Goal: Task Accomplishment & Management: Manage account settings

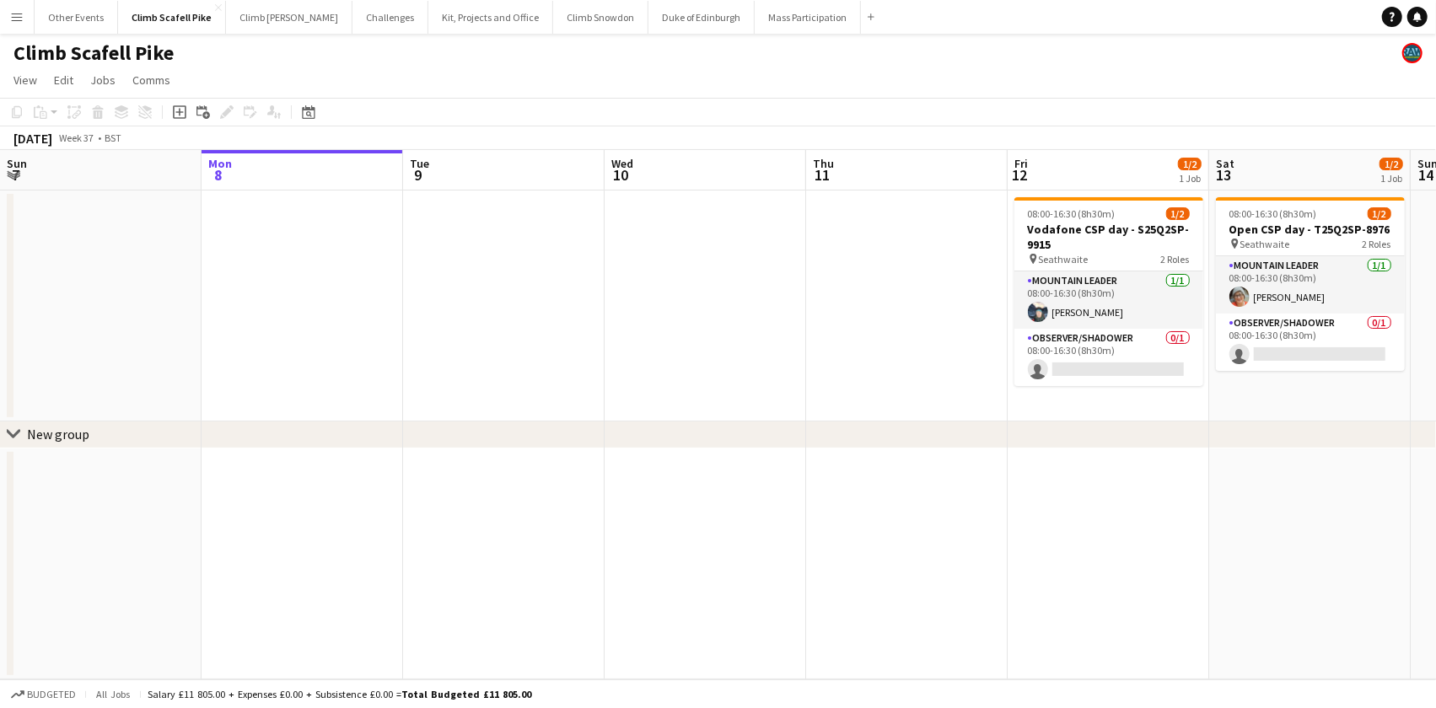
scroll to position [0, 557]
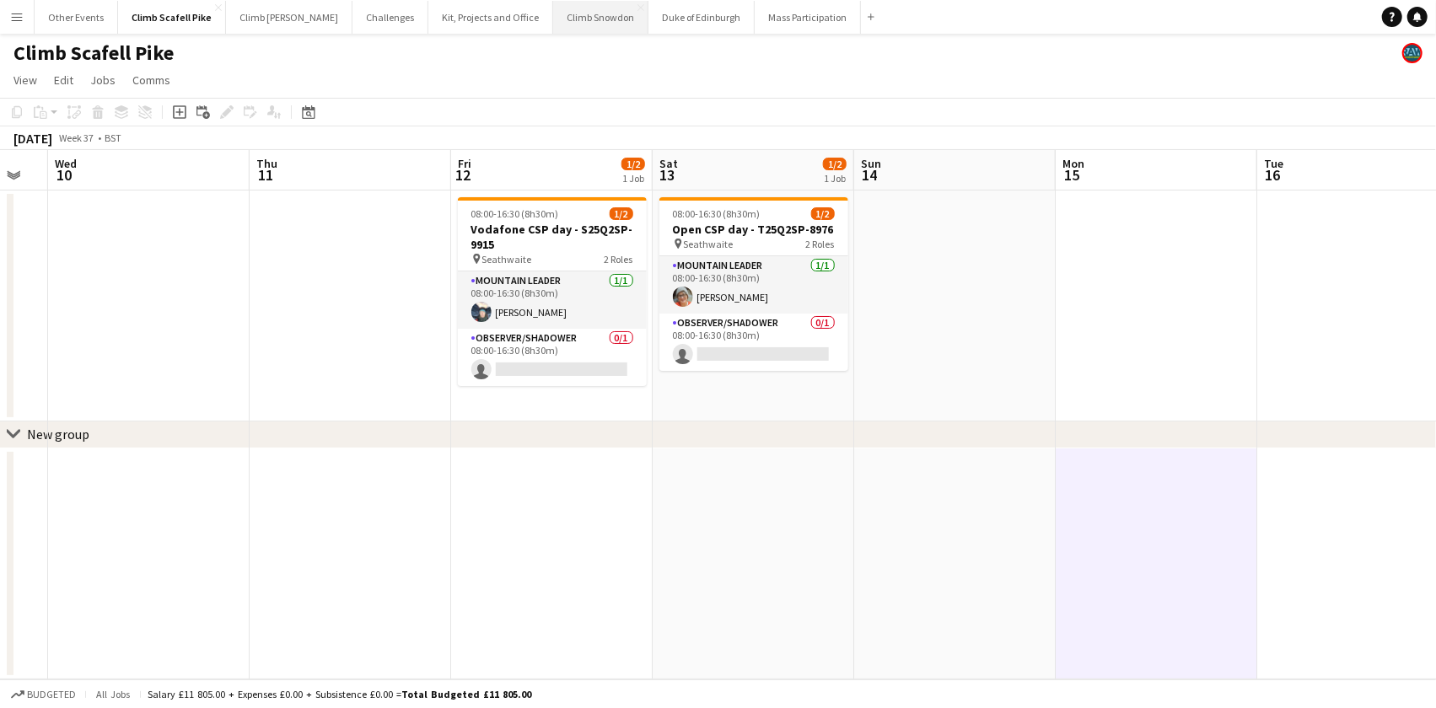
click at [553, 20] on button "Climb Snowdon Close" at bounding box center [600, 17] width 95 height 33
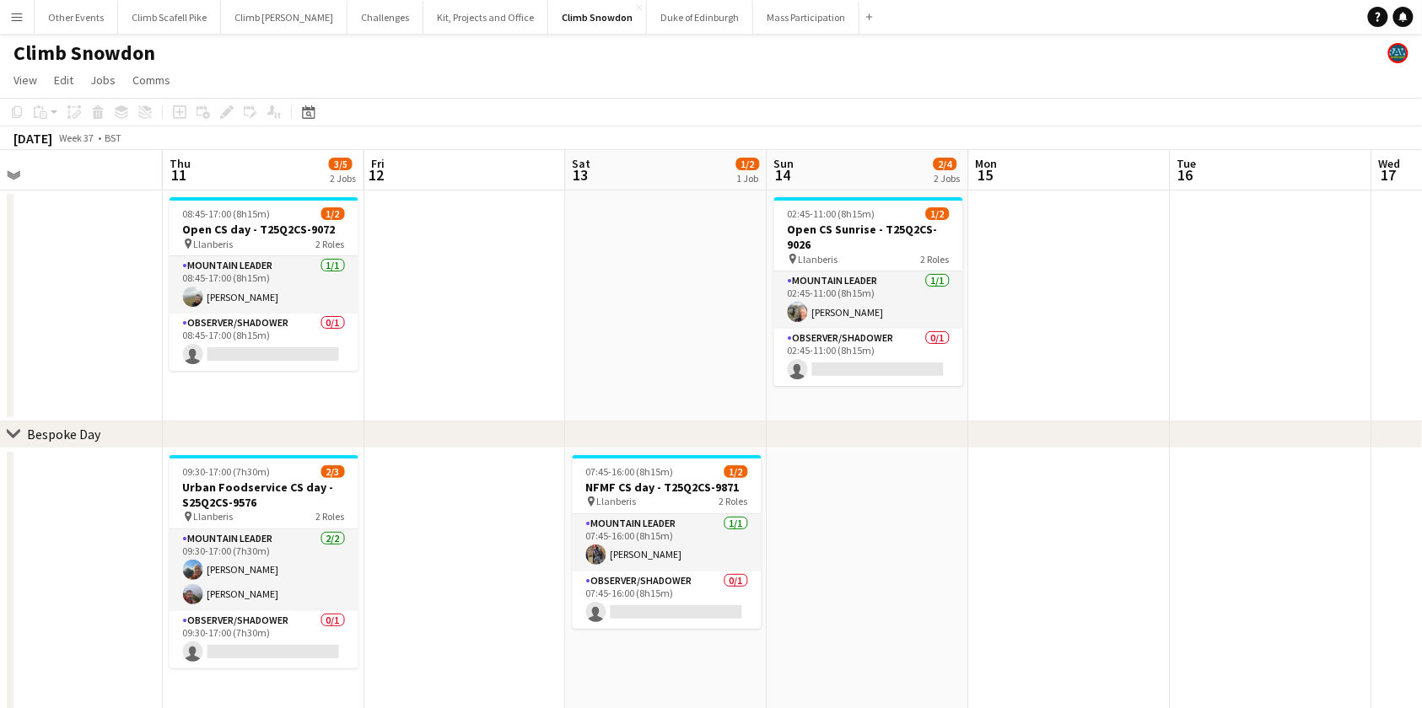
drag, startPoint x: 1103, startPoint y: 383, endPoint x: 460, endPoint y: 388, distance: 642.6
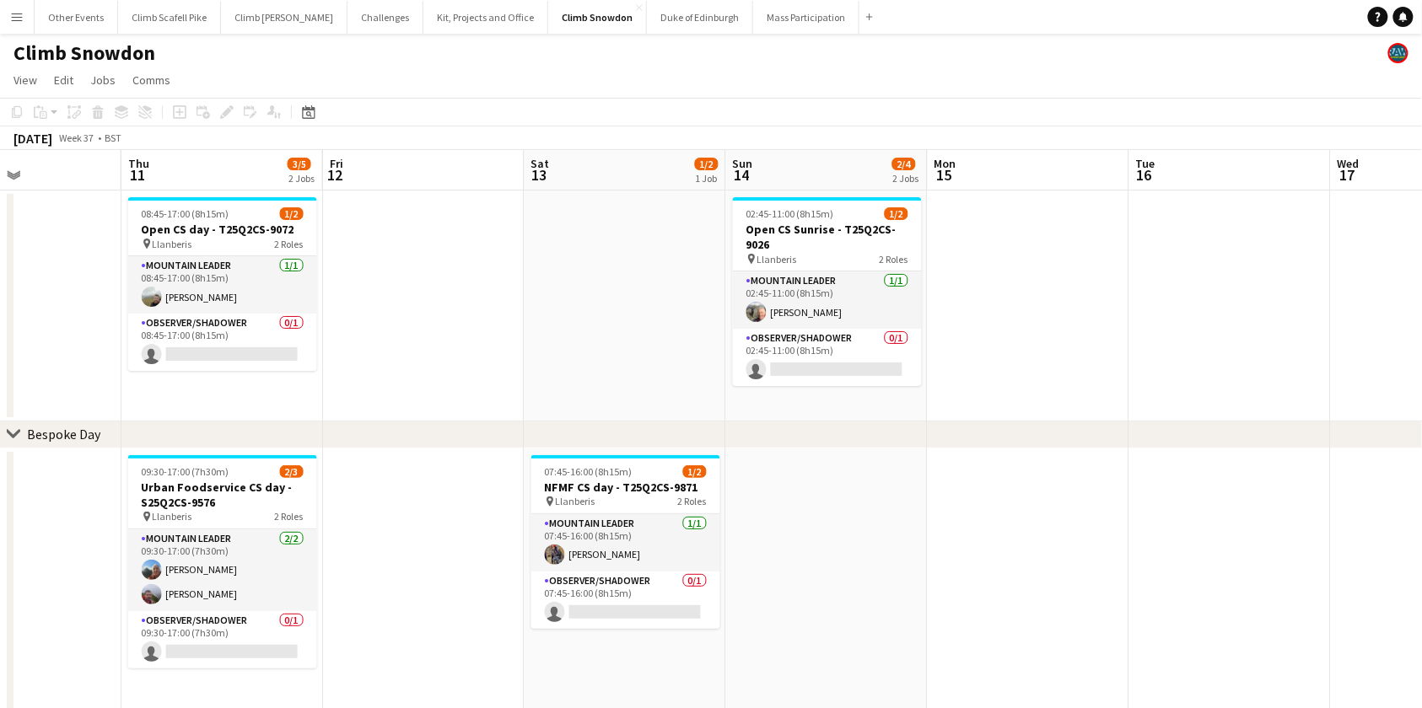
scroll to position [0, 761]
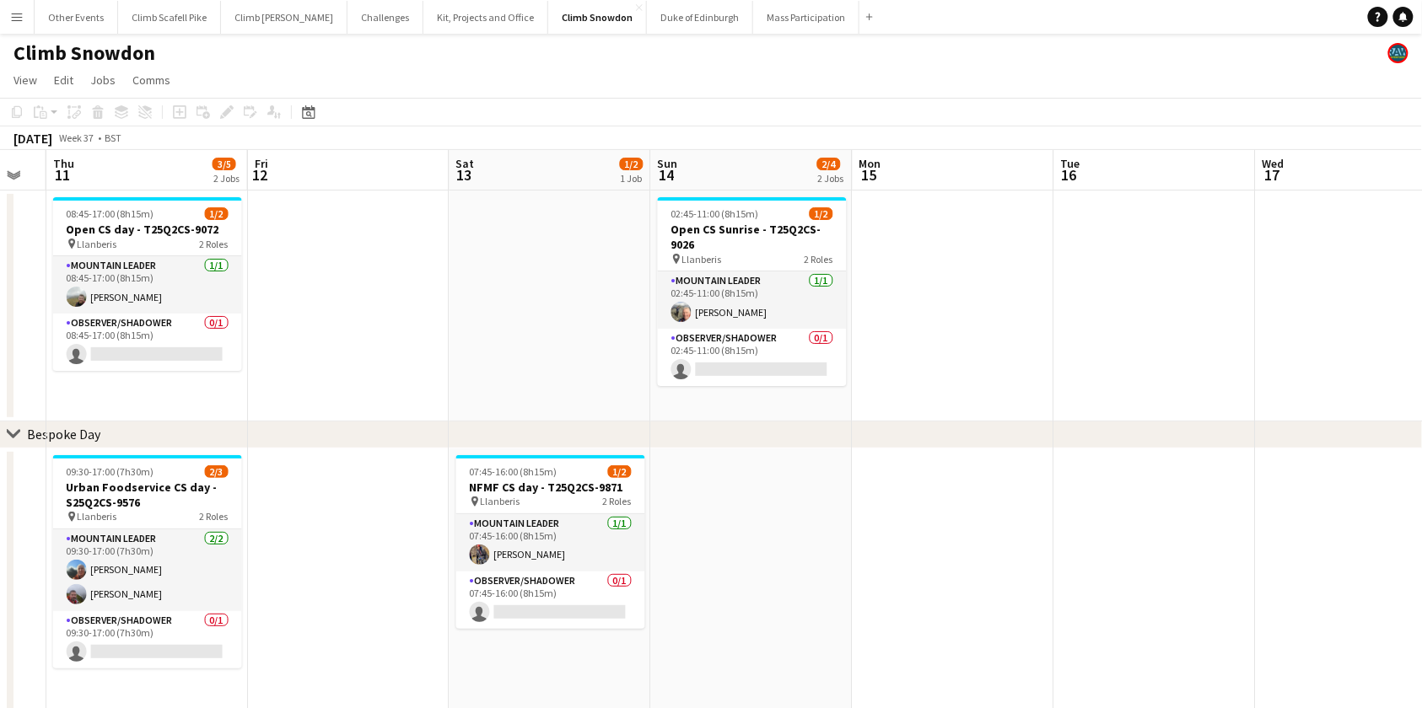
drag, startPoint x: 1024, startPoint y: 536, endPoint x: 904, endPoint y: 550, distance: 120.5
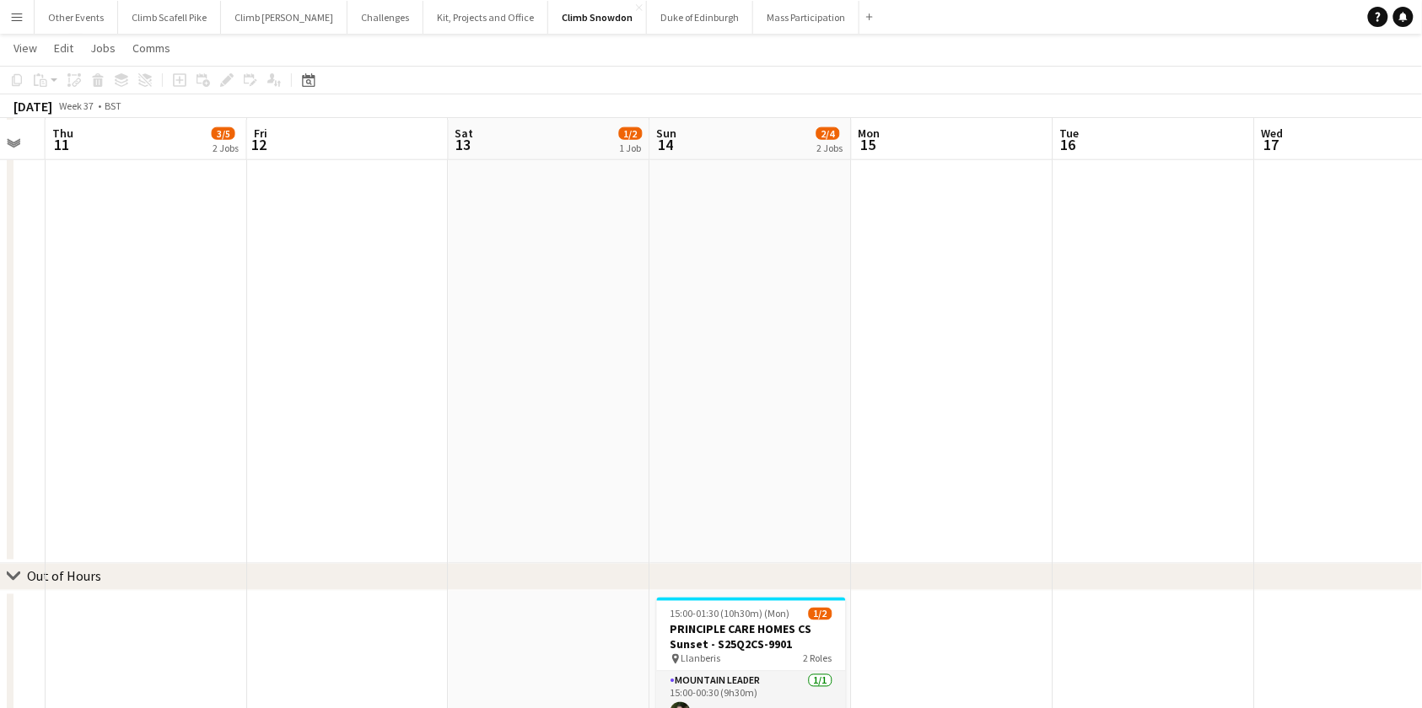
scroll to position [901, 0]
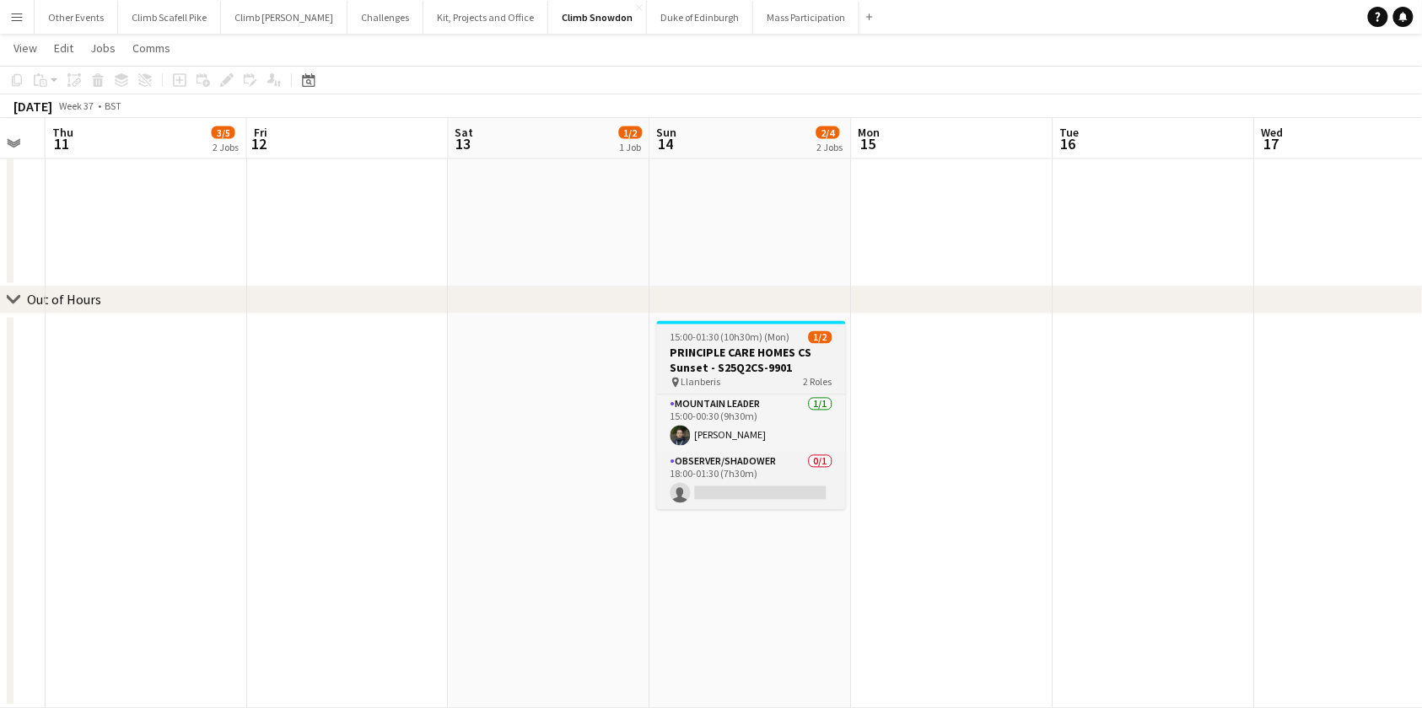
click at [767, 337] on span "15:00-01:30 (10h30m) (Mon)" at bounding box center [730, 337] width 120 height 13
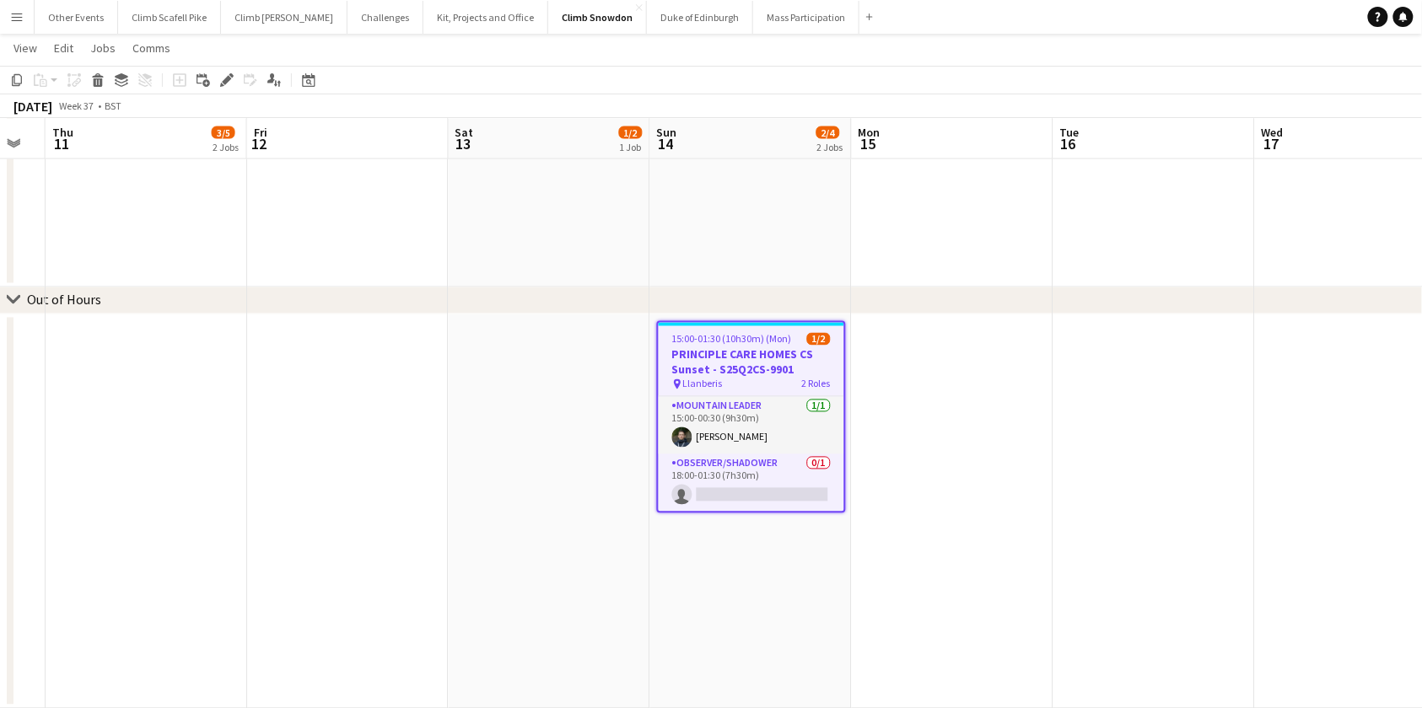
click at [720, 562] on app-date-cell "15:00-01:30 (10h30m) (Mon) 1/2 PRINCIPLE CARE HOMES CS Sunset - S25Q2CS-9901 pi…" at bounding box center [751, 512] width 202 height 395
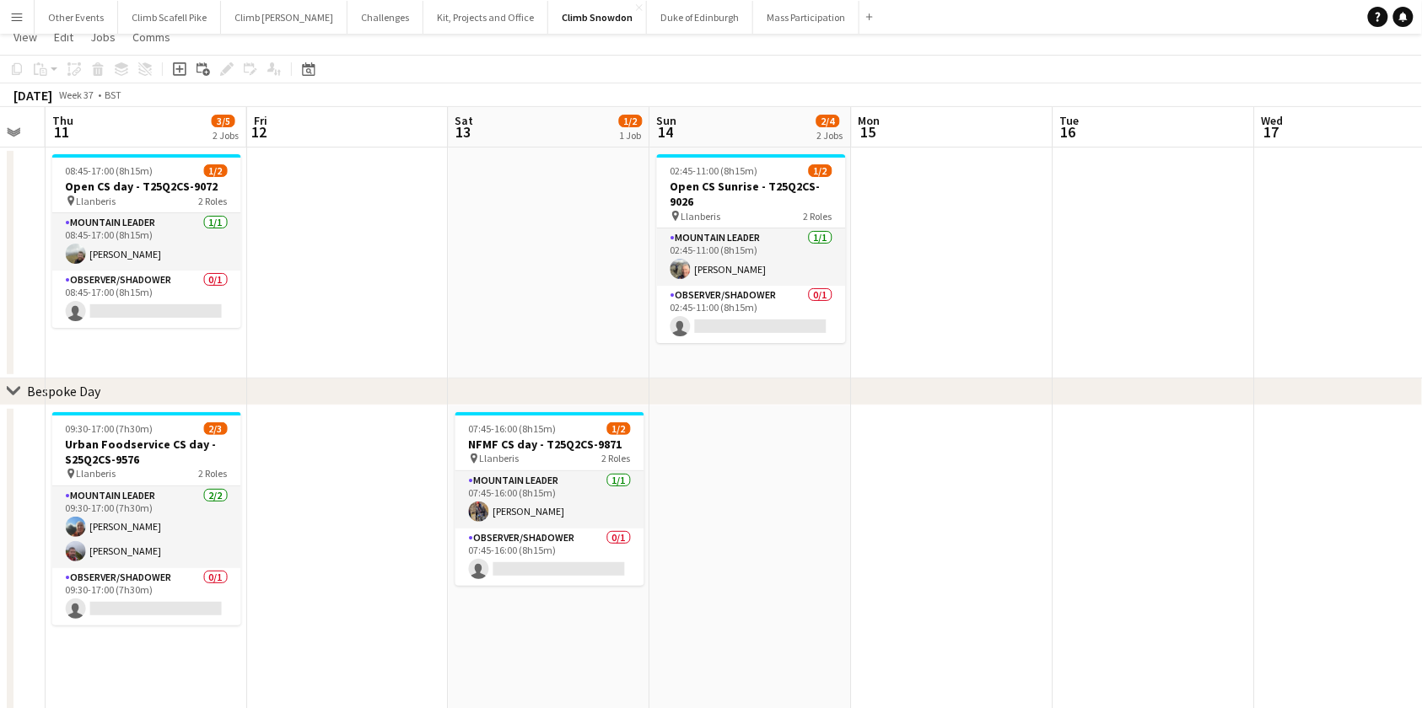
scroll to position [0, 0]
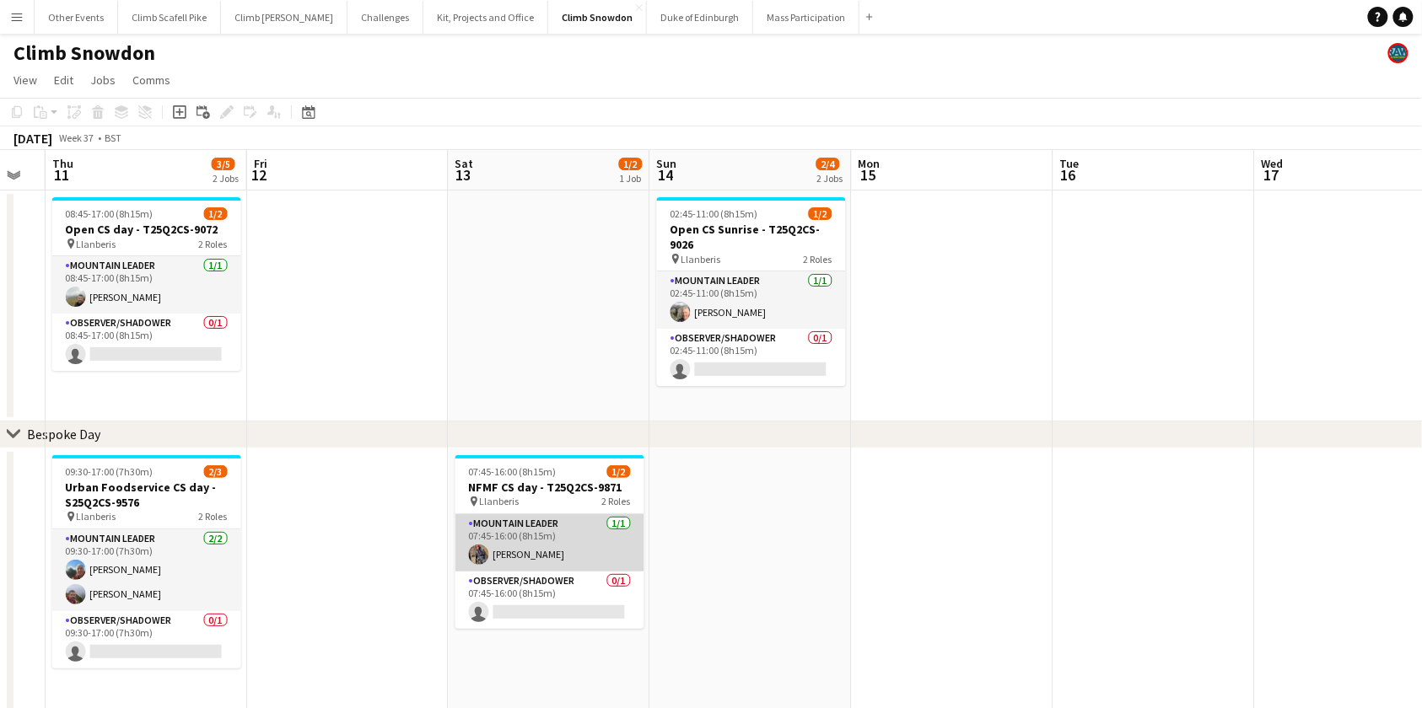
click at [540, 540] on app-card-role "Mountain Leader [DATE] 07:45-16:00 (8h15m) [PERSON_NAME]" at bounding box center [549, 542] width 189 height 57
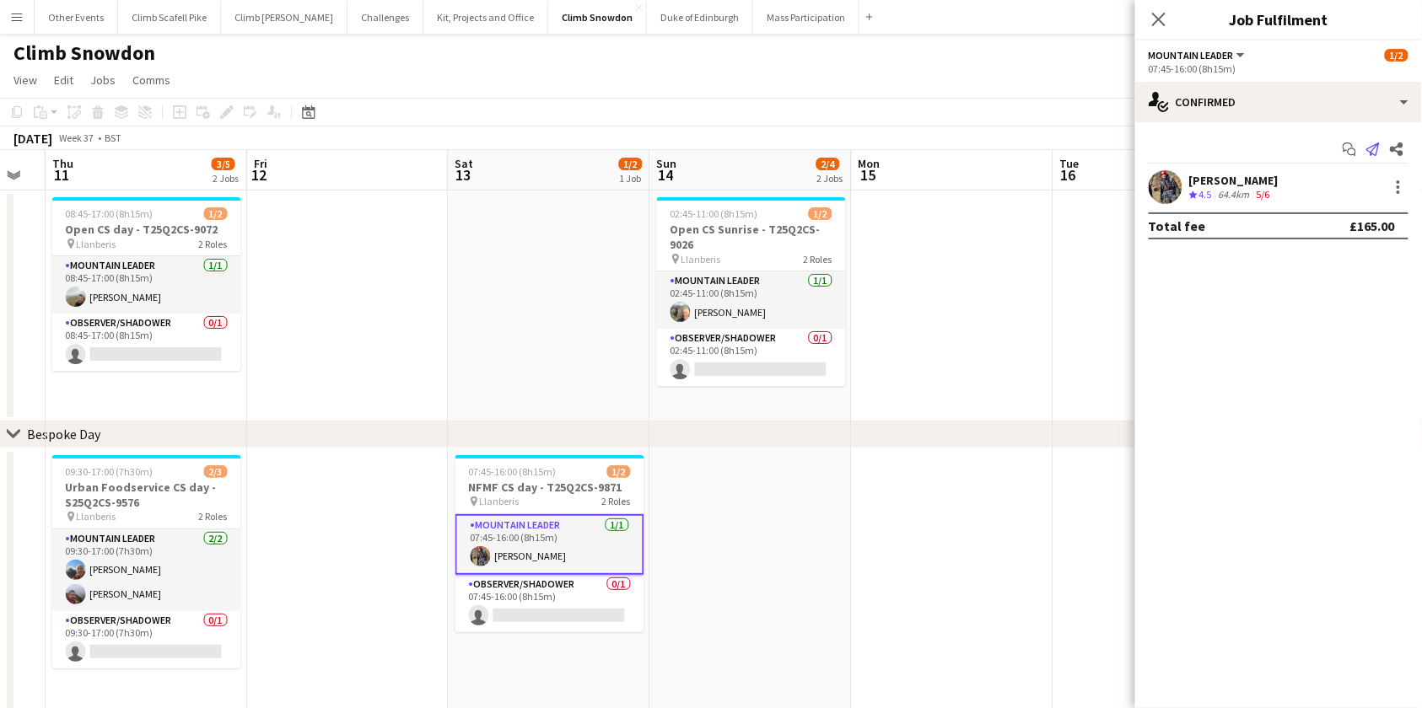
click at [1375, 149] on icon "Send notification" at bounding box center [1372, 149] width 13 height 13
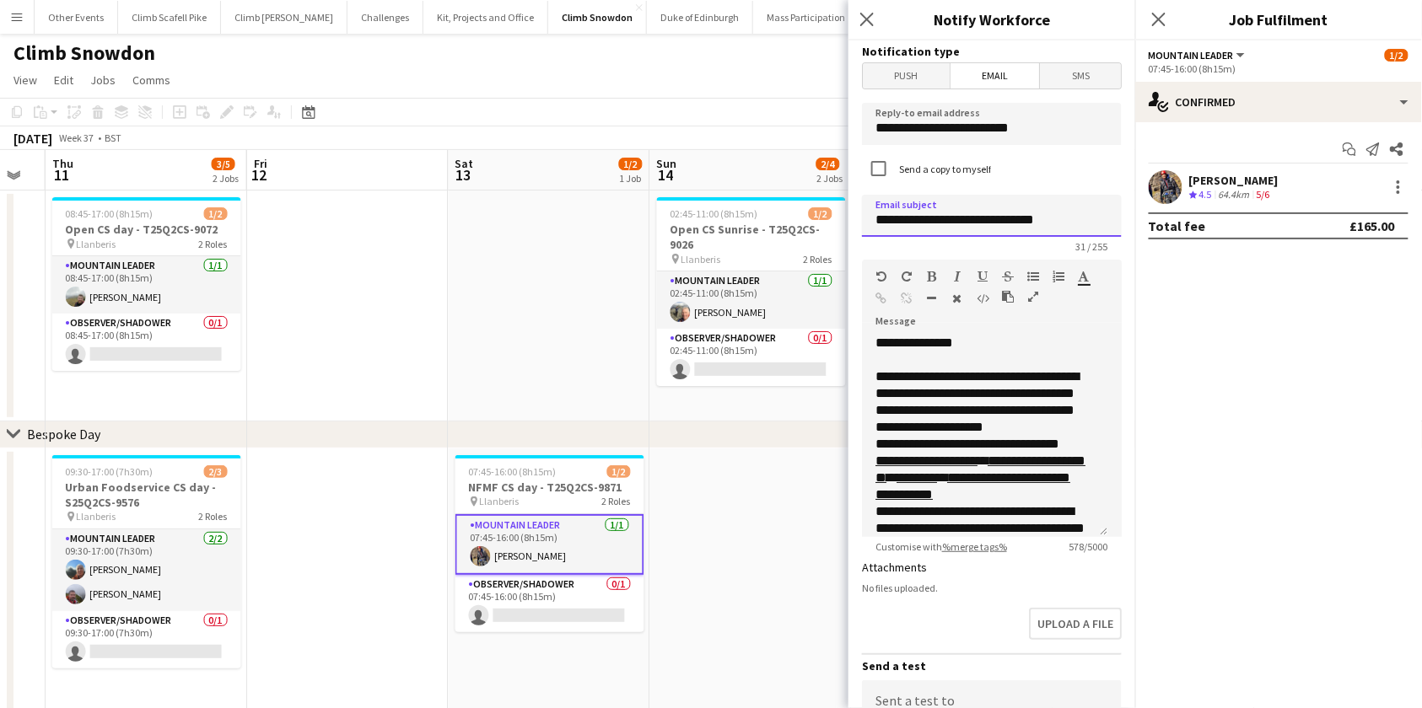
drag, startPoint x: 974, startPoint y: 223, endPoint x: 914, endPoint y: 223, distance: 59.9
click at [914, 223] on input "**********" at bounding box center [992, 216] width 260 height 42
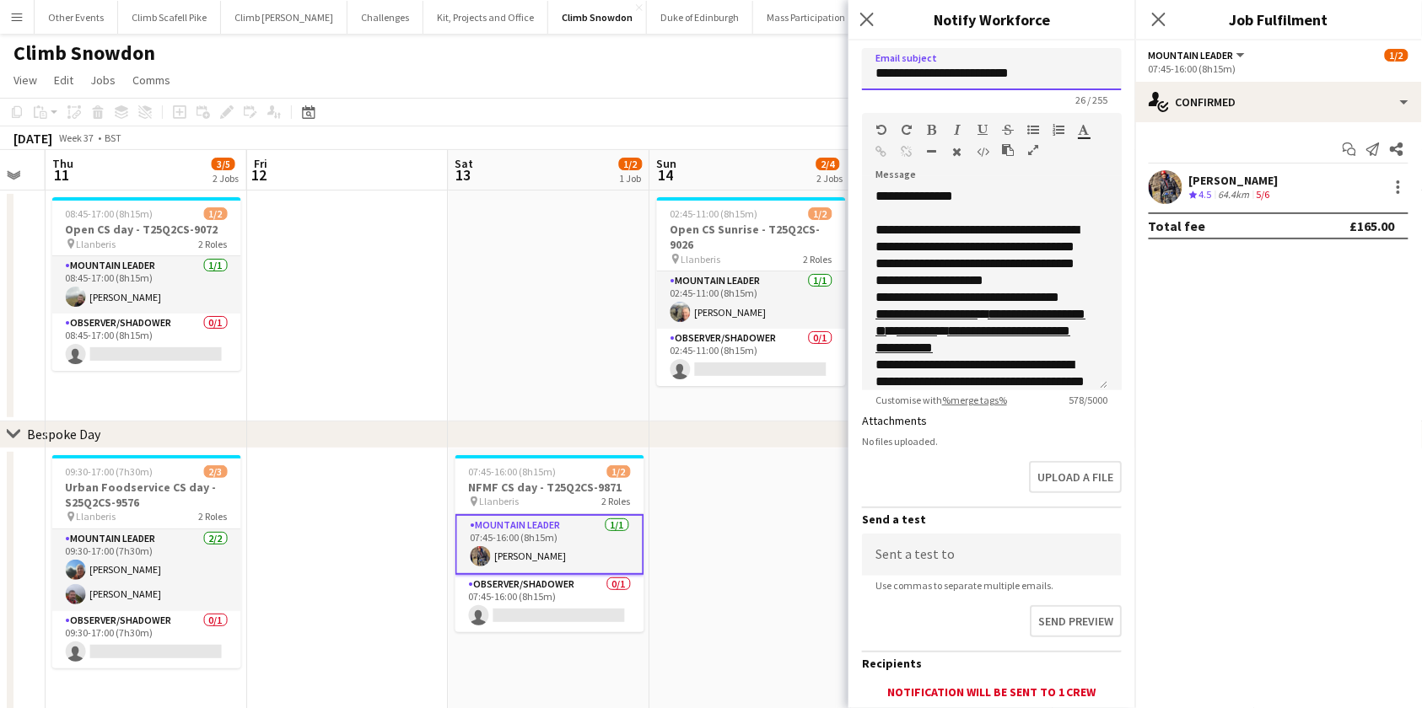
scroll to position [262, 0]
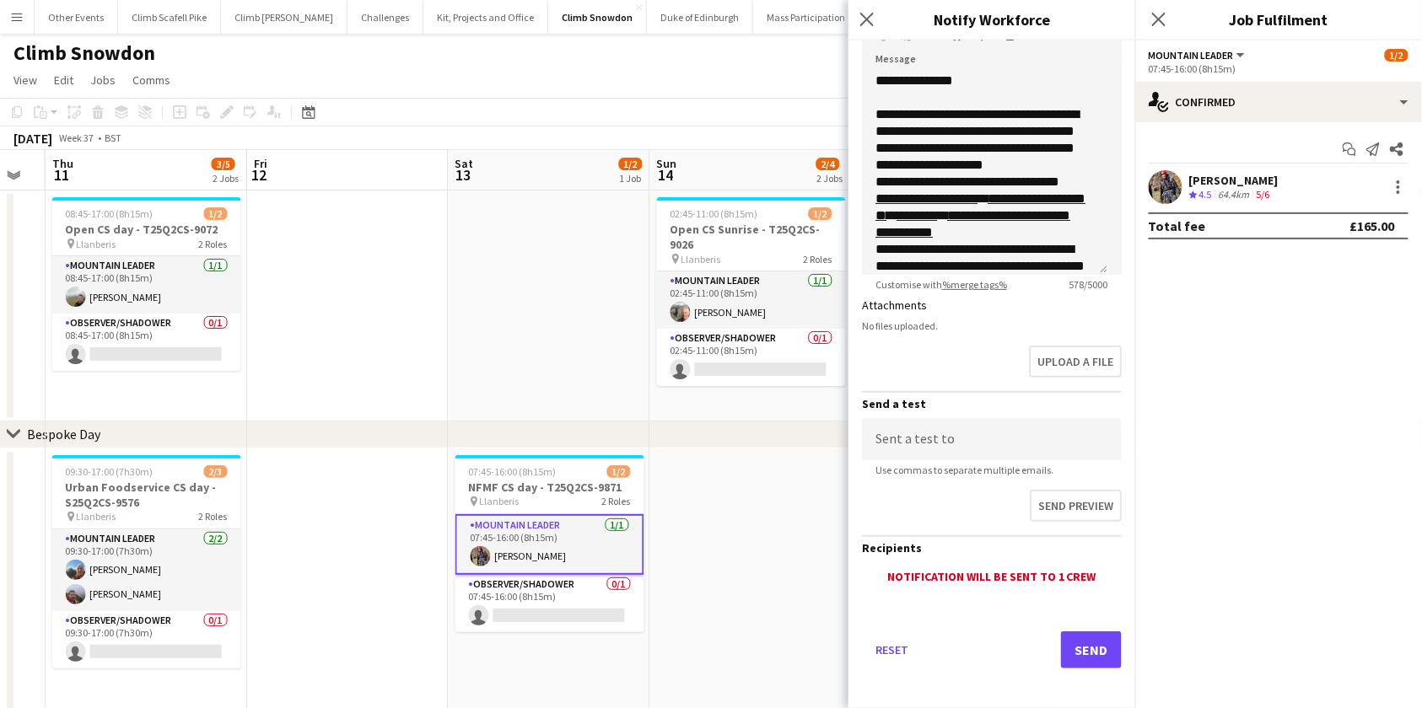
type input "**********"
click at [1061, 649] on button "Send" at bounding box center [1091, 650] width 61 height 37
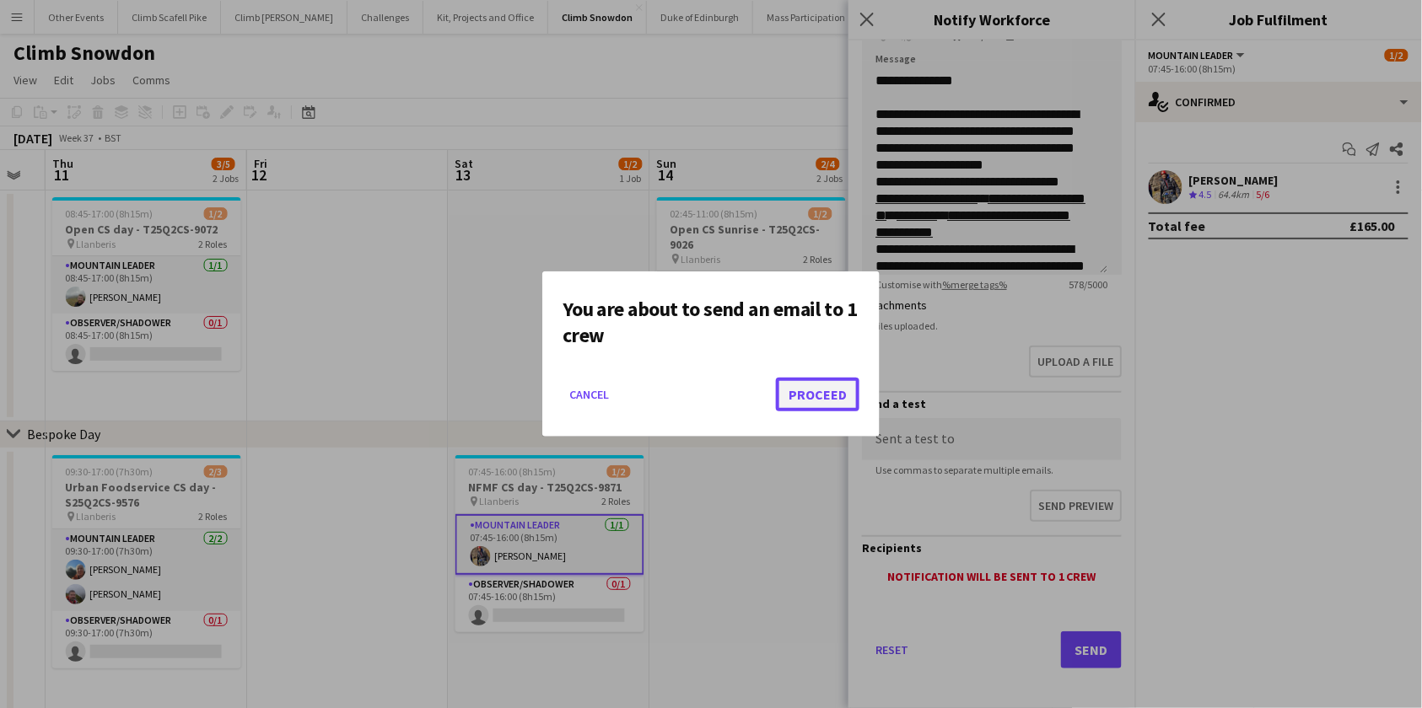
click at [816, 391] on button "Proceed" at bounding box center [817, 395] width 83 height 34
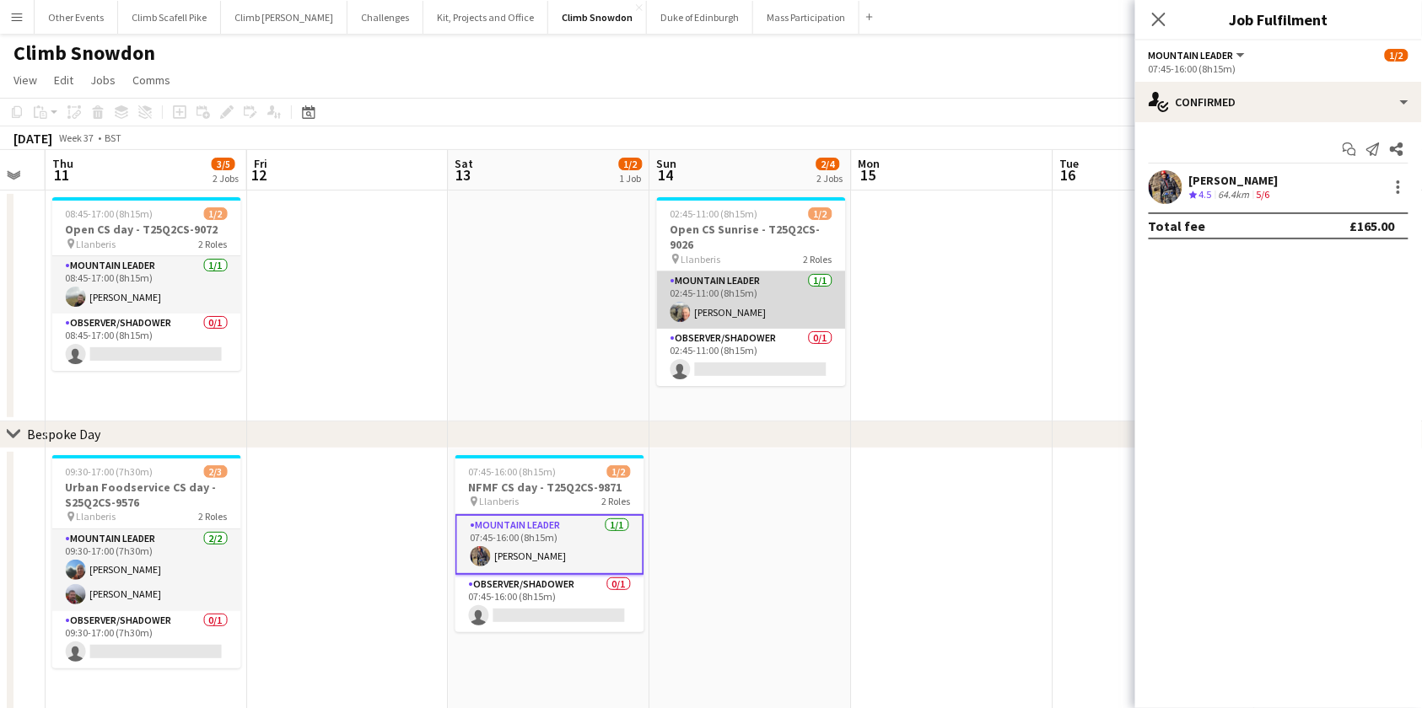
click at [756, 297] on app-card-role "Mountain Leader [DATE] 02:45-11:00 (8h15m) [PERSON_NAME]" at bounding box center [751, 300] width 189 height 57
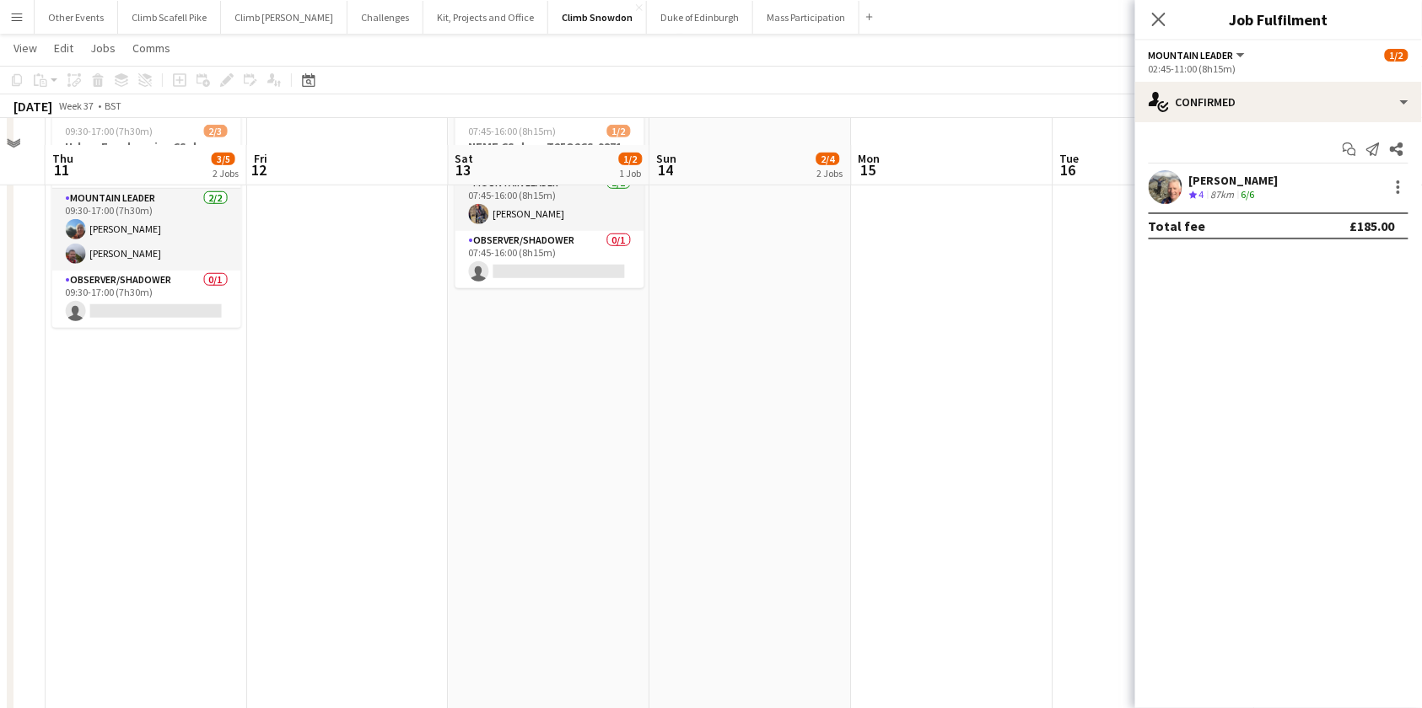
scroll to position [0, 0]
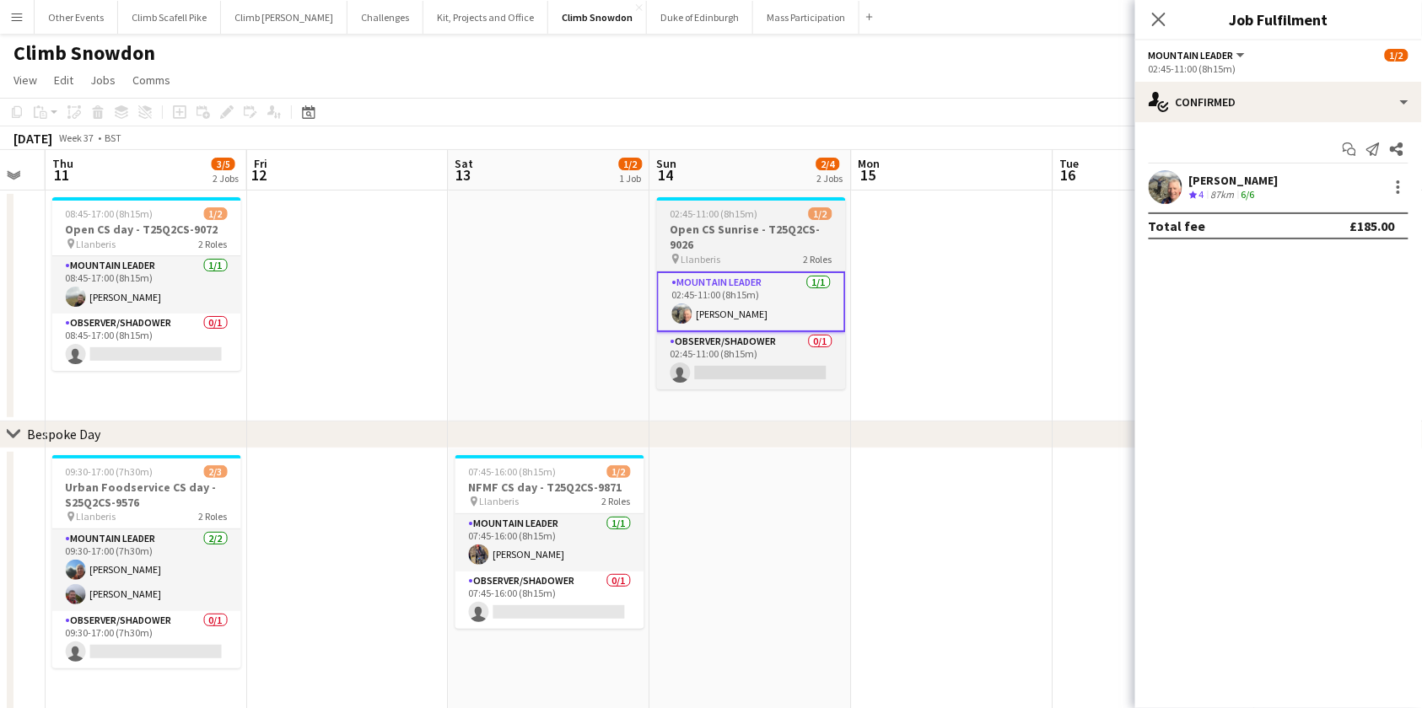
click at [761, 235] on h3 "Open CS Sunrise - T25Q2CS-9026" at bounding box center [751, 237] width 189 height 30
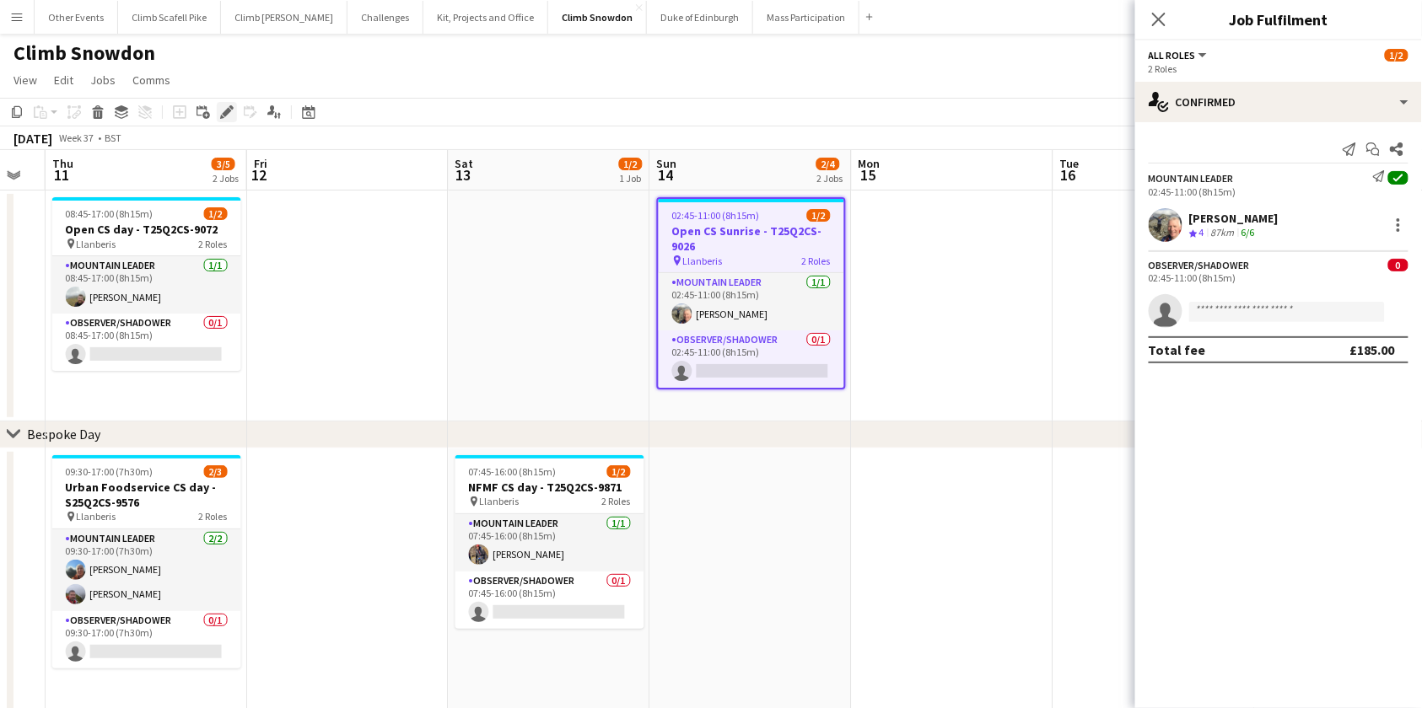
click at [227, 105] on icon "Edit" at bounding box center [226, 111] width 13 height 13
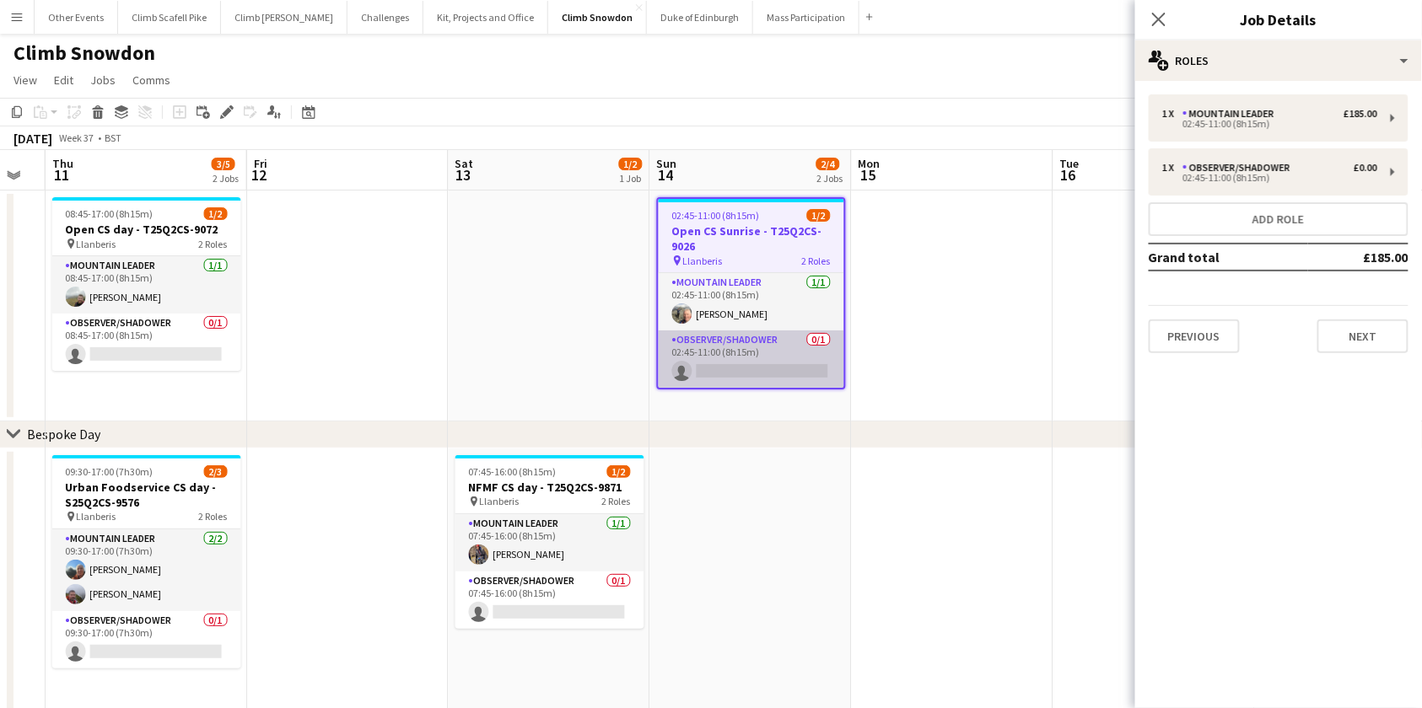
click at [762, 367] on app-card-role "Observer/Shadower 0/1 02:45-11:00 (8h15m) single-neutral-actions" at bounding box center [752, 359] width 186 height 57
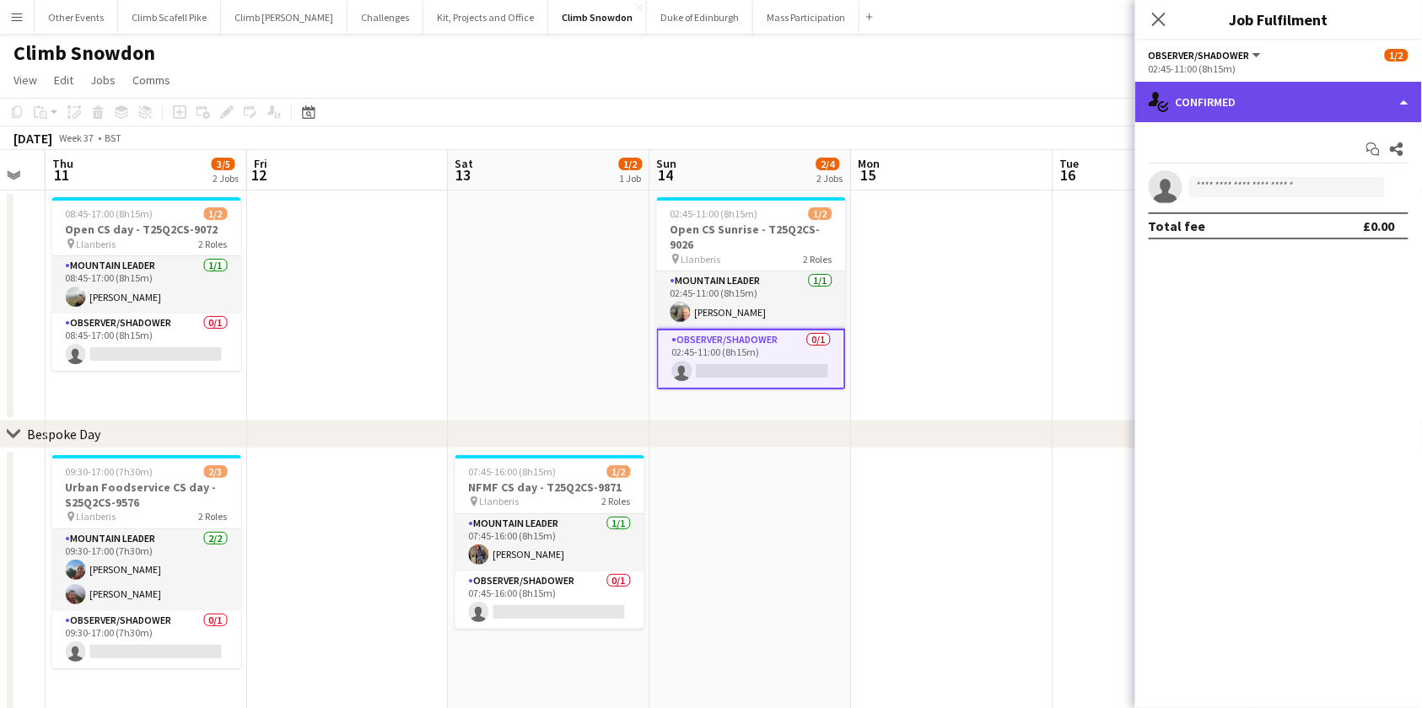
click at [1364, 98] on div "single-neutral-actions-check-2 Confirmed" at bounding box center [1278, 102] width 287 height 40
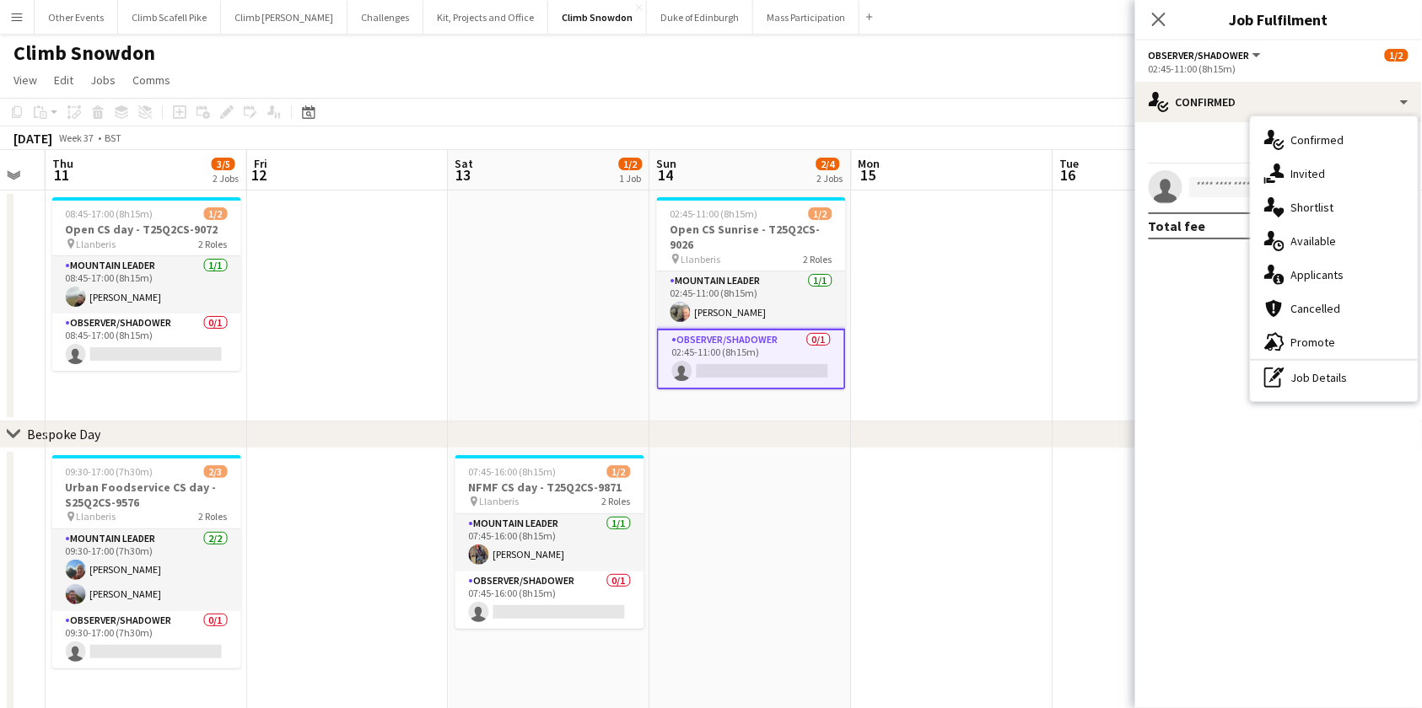
click at [900, 428] on div "chevron-right Bespoke Day" at bounding box center [711, 435] width 1422 height 27
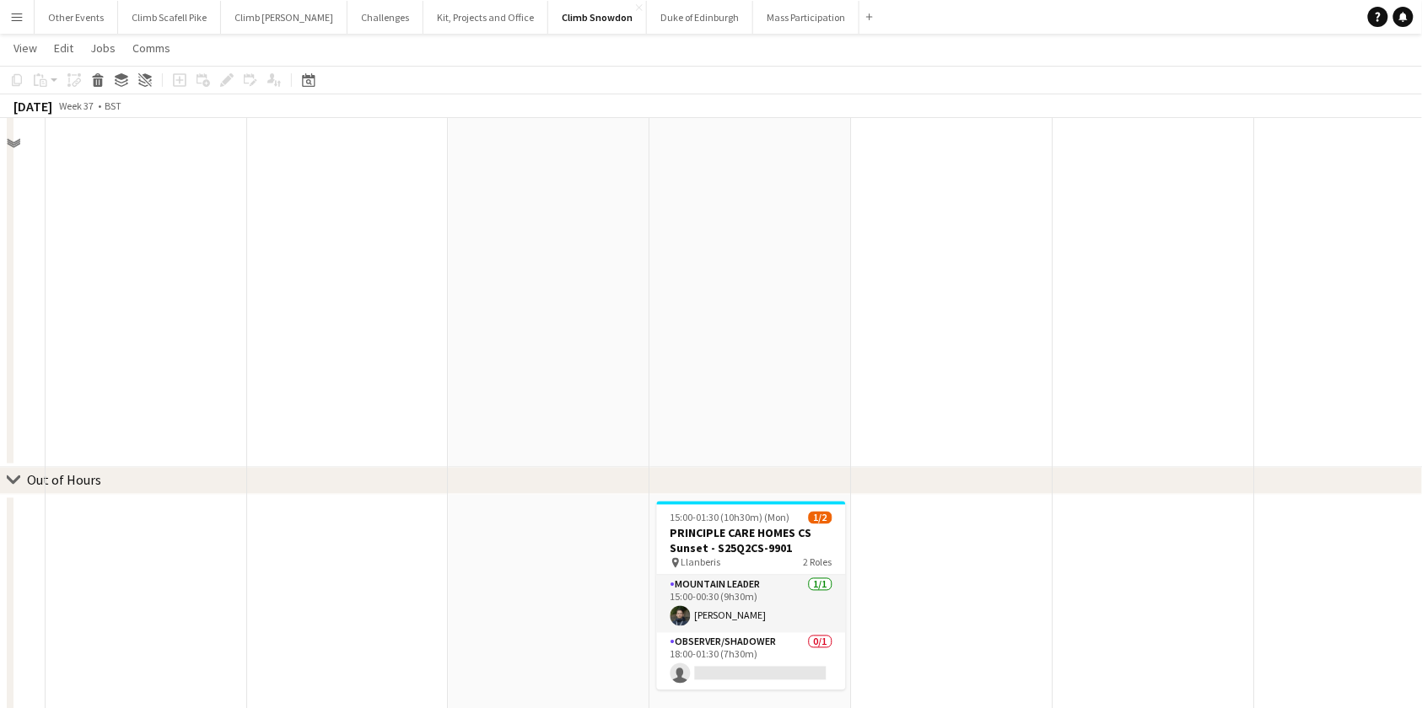
scroll to position [901, 0]
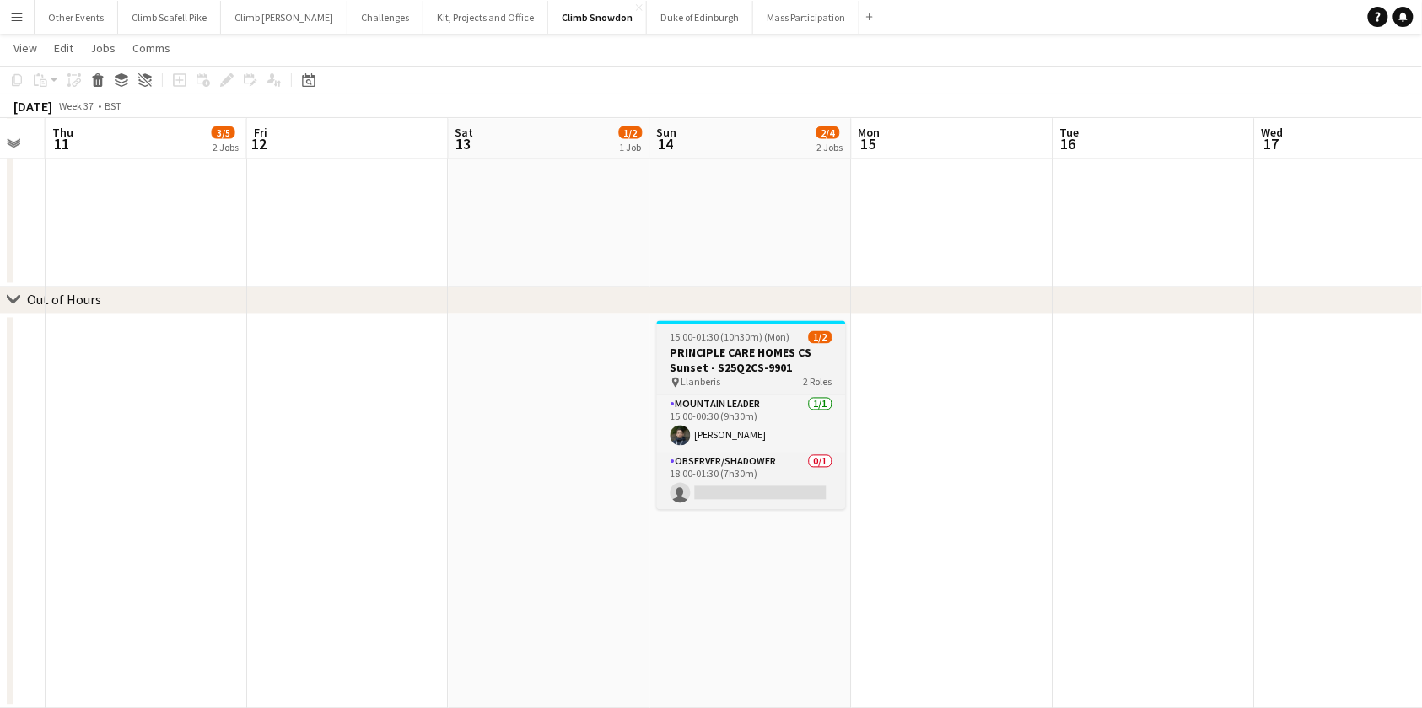
click at [747, 369] on h3 "PRINCIPLE CARE HOMES CS Sunset - S25Q2CS-9901" at bounding box center [751, 361] width 189 height 30
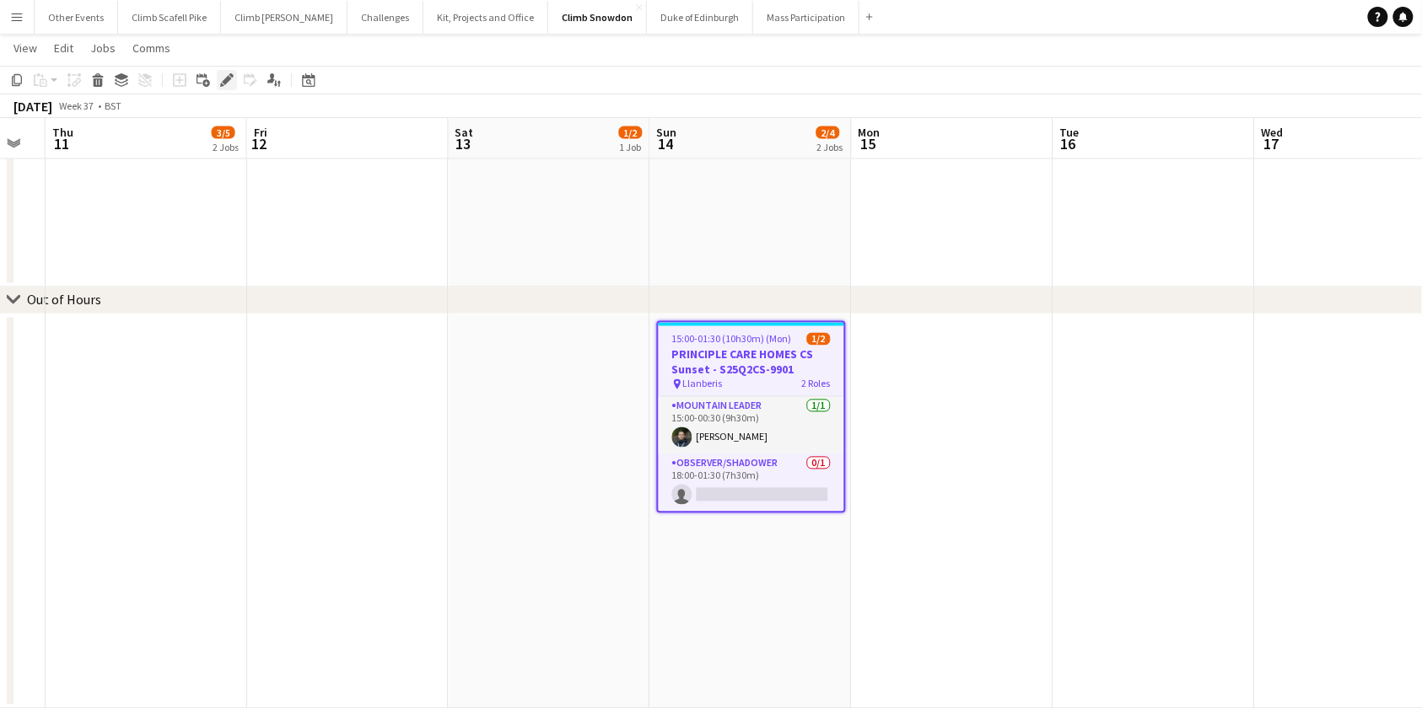
click at [227, 79] on icon at bounding box center [226, 80] width 9 height 9
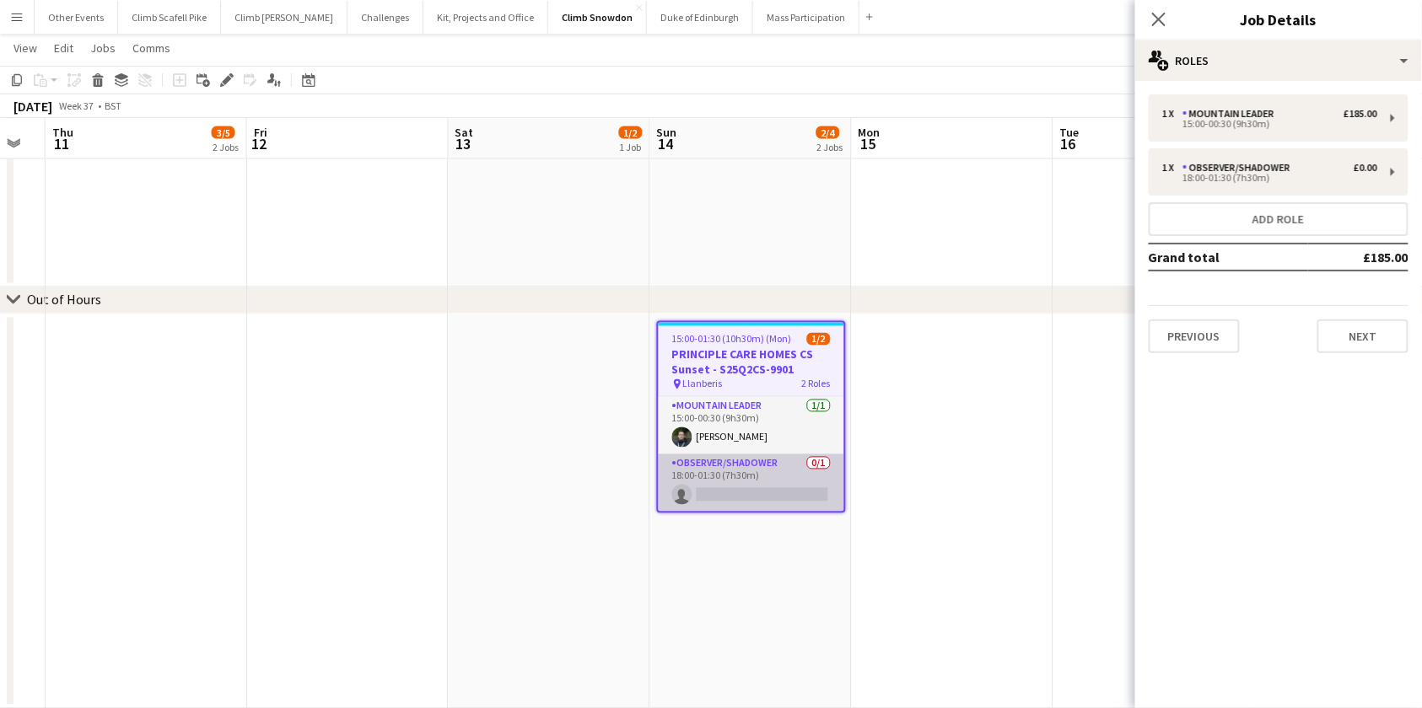
click at [800, 474] on app-card-role "Observer/Shadower 0/1 18:00-01:30 (7h30m) single-neutral-actions" at bounding box center [752, 483] width 186 height 57
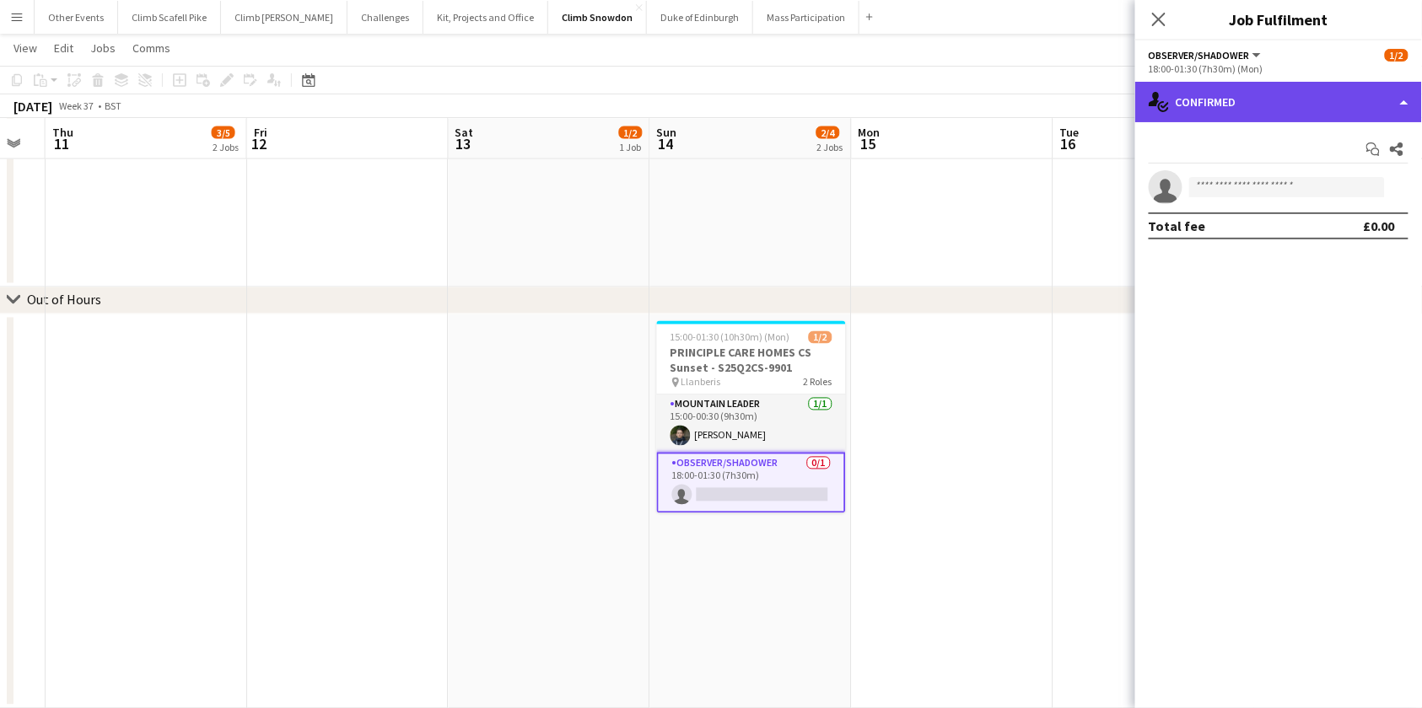
click at [1381, 94] on div "single-neutral-actions-check-2 Confirmed" at bounding box center [1278, 102] width 287 height 40
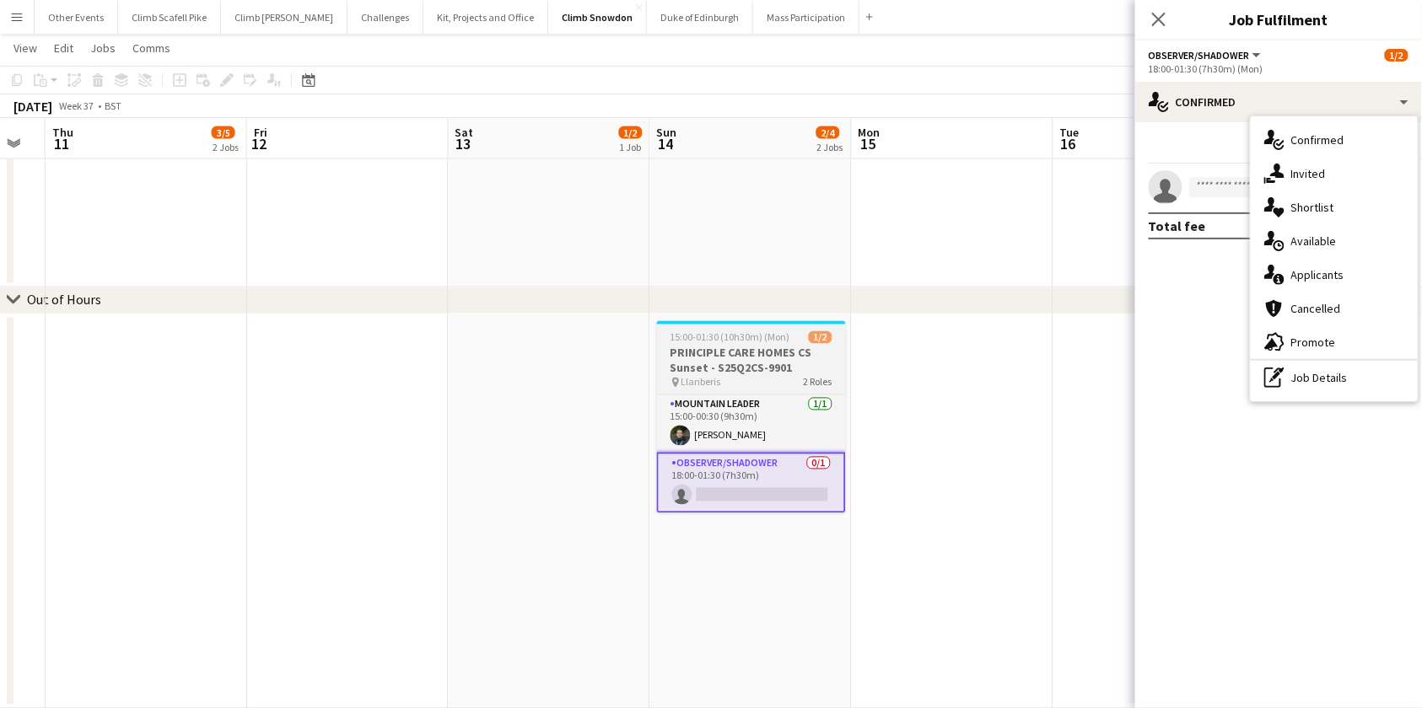
click at [733, 356] on h3 "PRINCIPLE CARE HOMES CS Sunset - S25Q2CS-9901" at bounding box center [751, 361] width 189 height 30
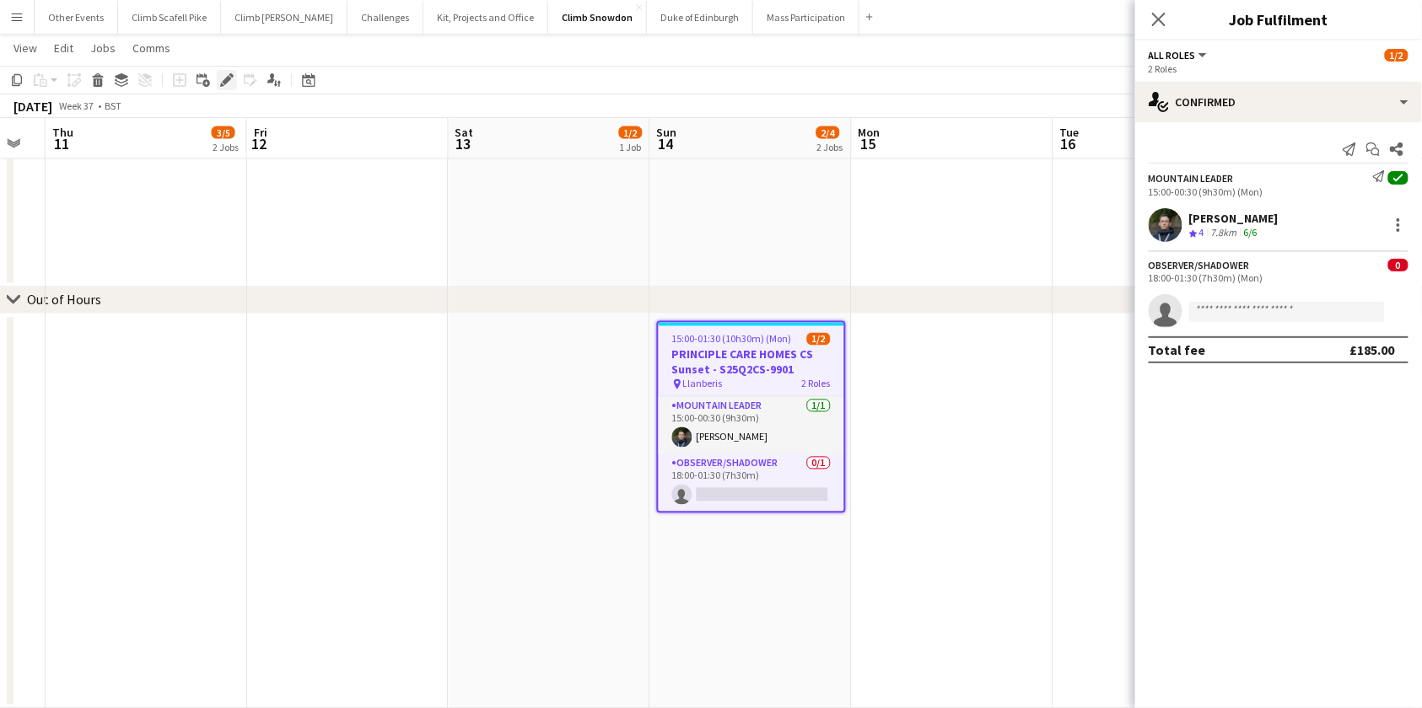
click at [221, 74] on icon "Edit" at bounding box center [226, 79] width 13 height 13
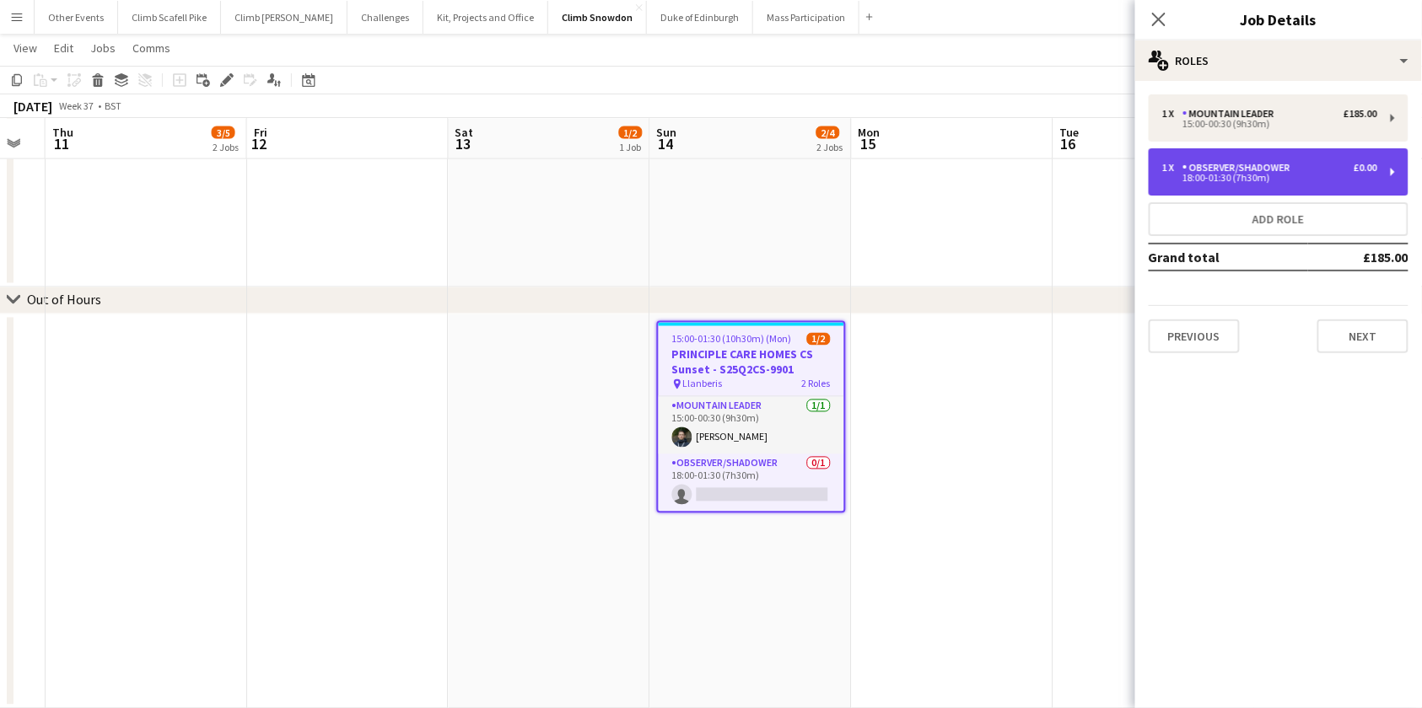
click at [1308, 163] on div "1 x Observer/Shadower £0.00" at bounding box center [1269, 168] width 215 height 12
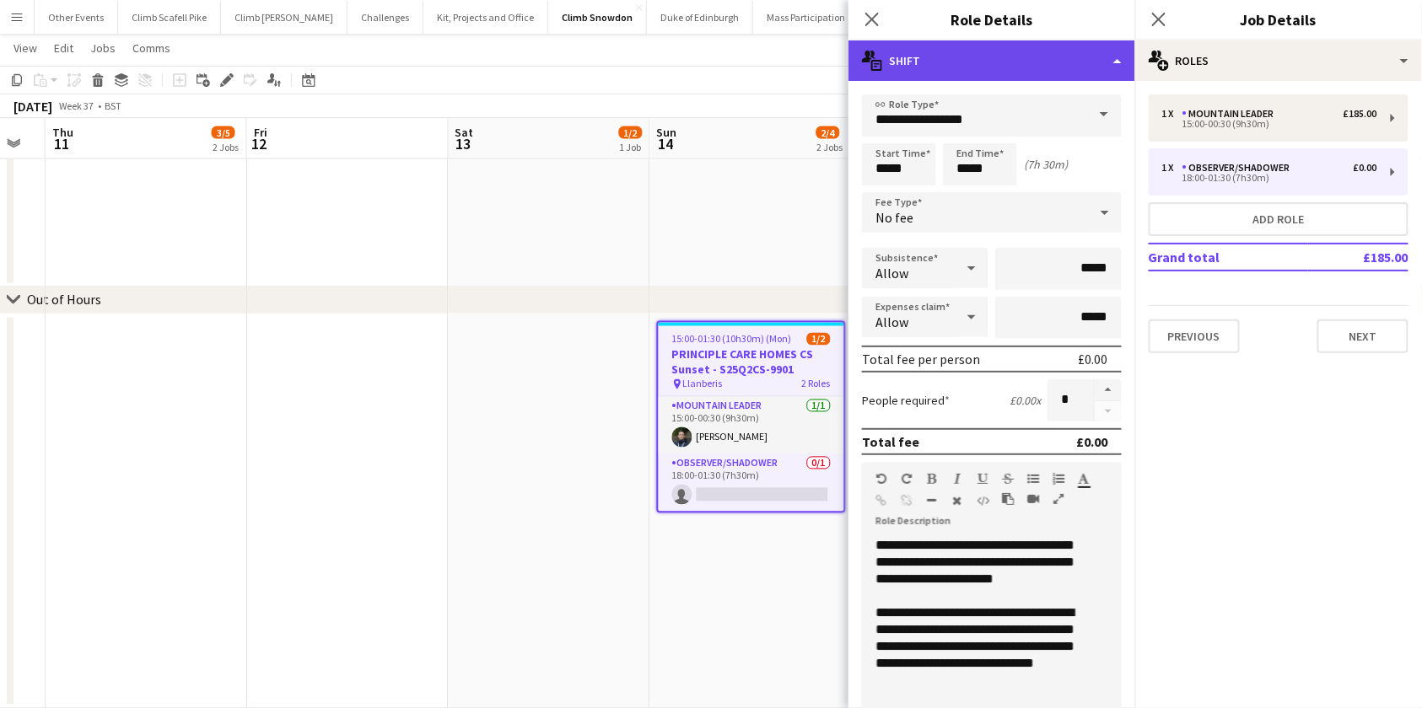
click at [1110, 65] on div "multiple-actions-text Shift" at bounding box center [991, 60] width 287 height 40
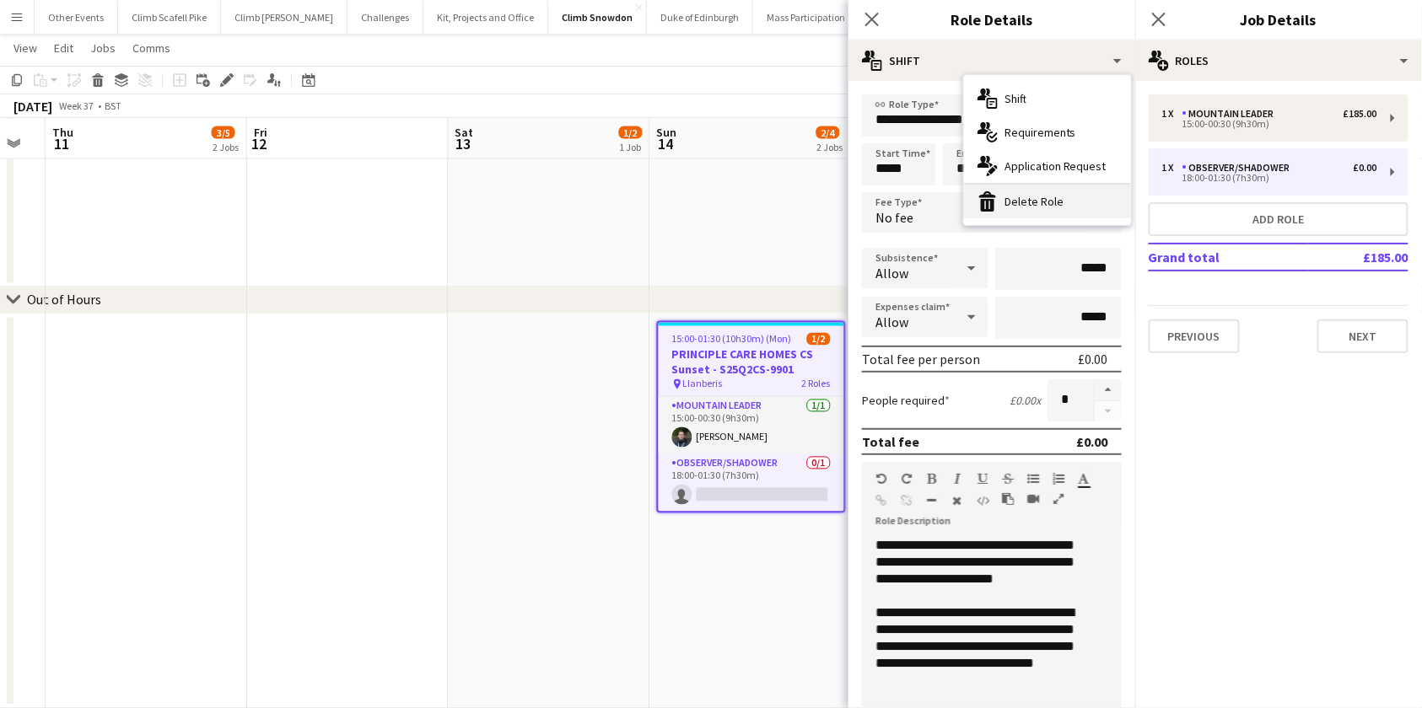
click at [1029, 203] on div "bin-2 Delete Role" at bounding box center [1047, 202] width 167 height 34
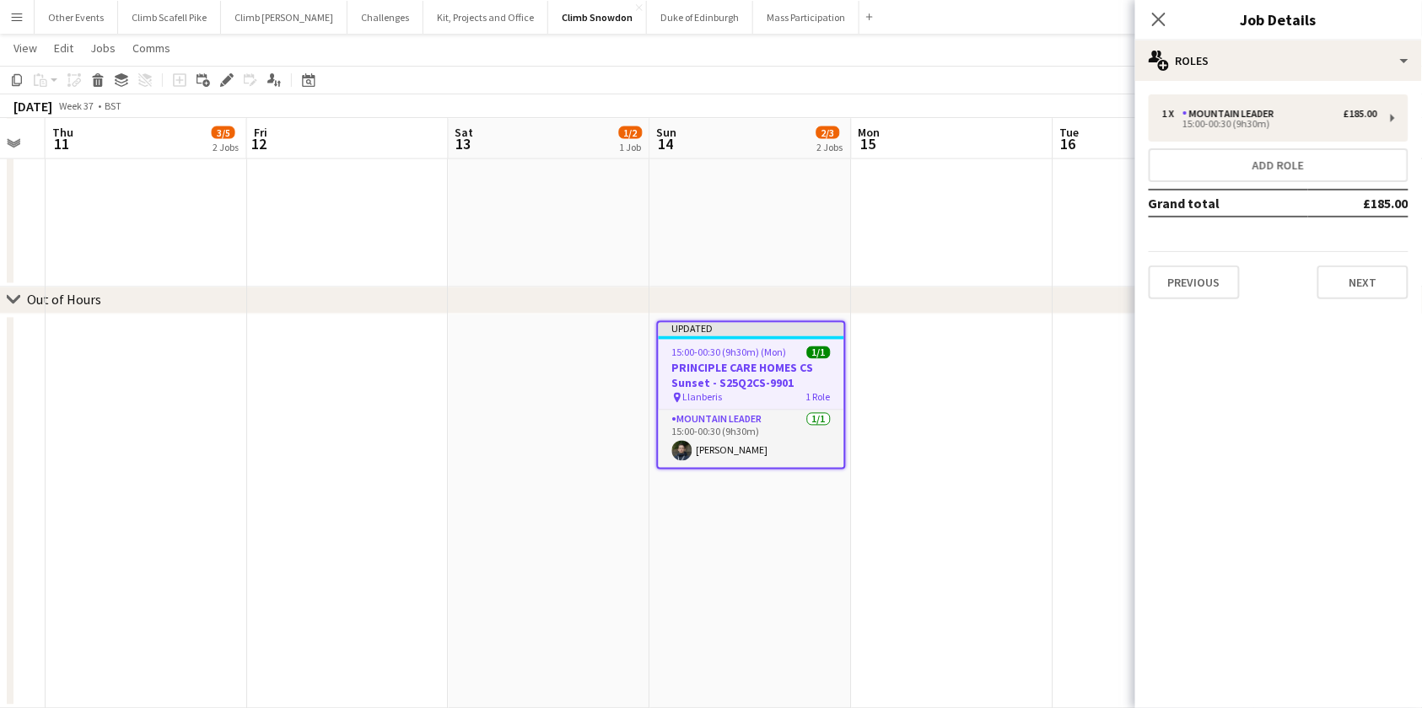
click at [810, 554] on app-date-cell "Updated 15:00-00:30 (9h30m) (Mon) 1/1 PRINCIPLE CARE HOMES CS Sunset - S25Q2CS-…" at bounding box center [751, 512] width 202 height 395
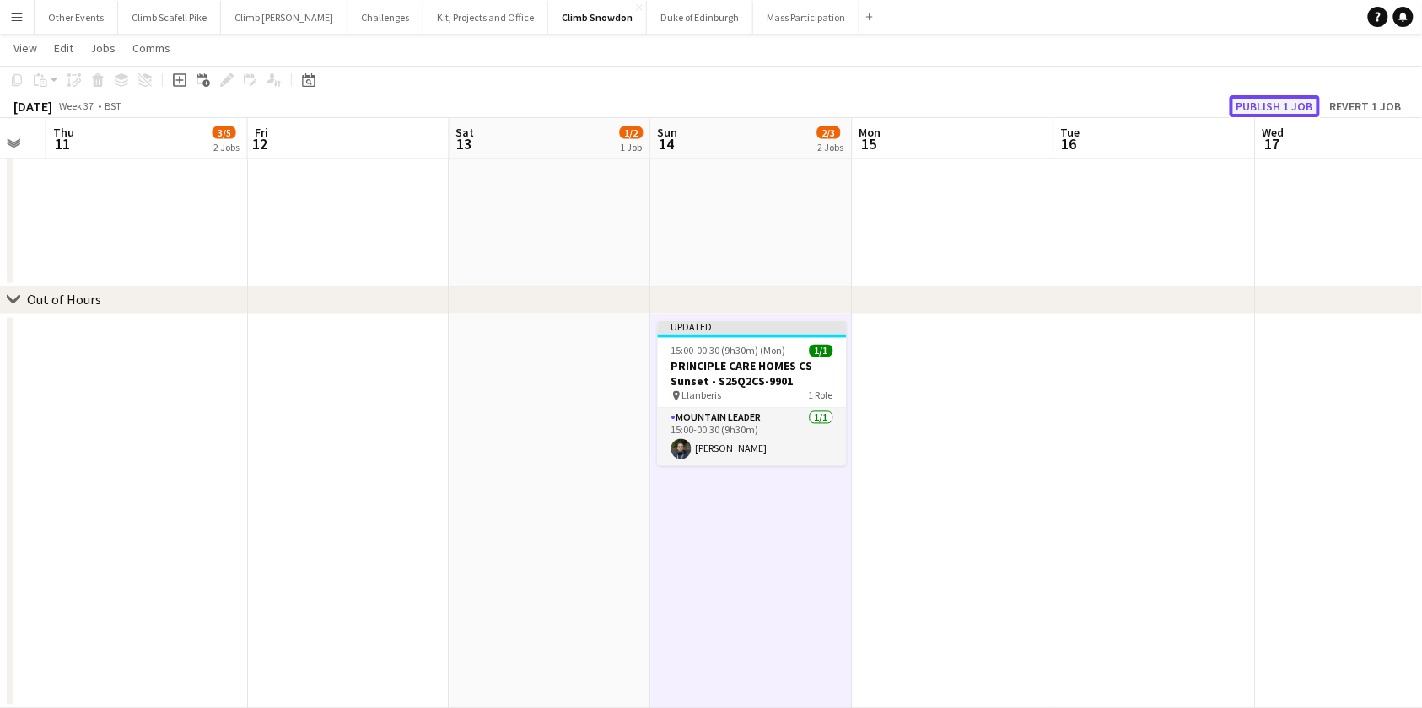
click at [1256, 105] on button "Publish 1 job" at bounding box center [1275, 106] width 90 height 22
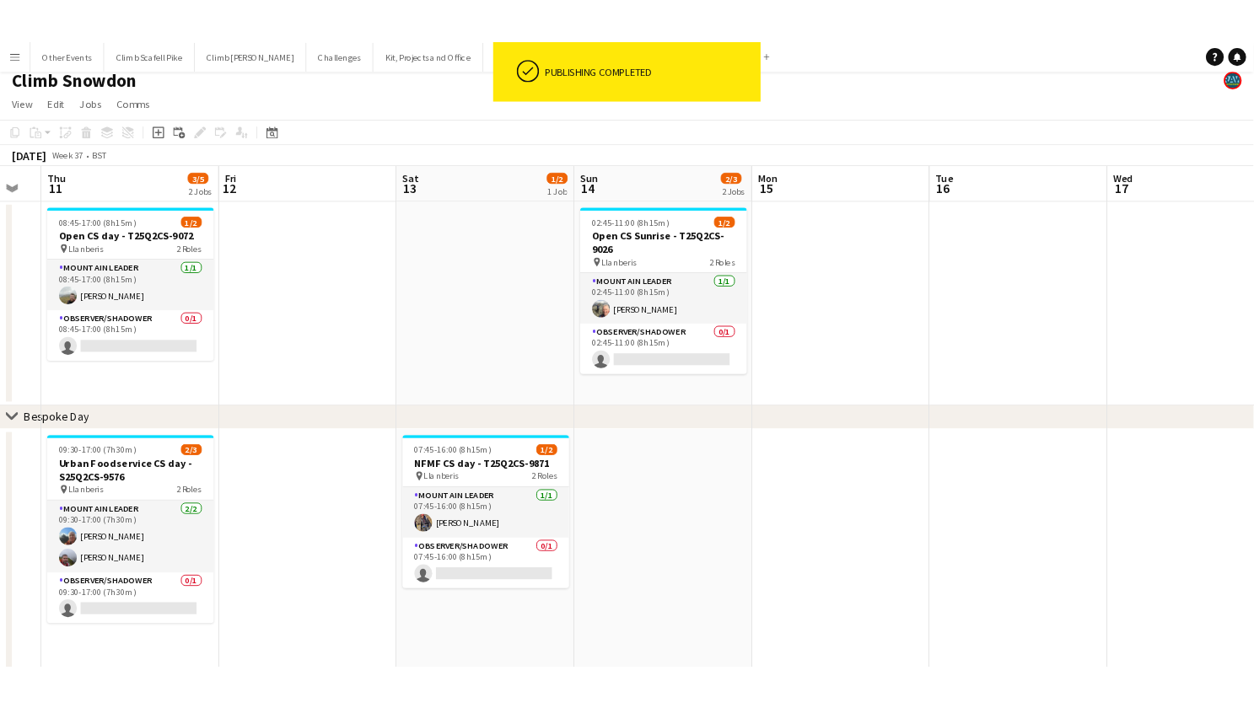
scroll to position [0, 0]
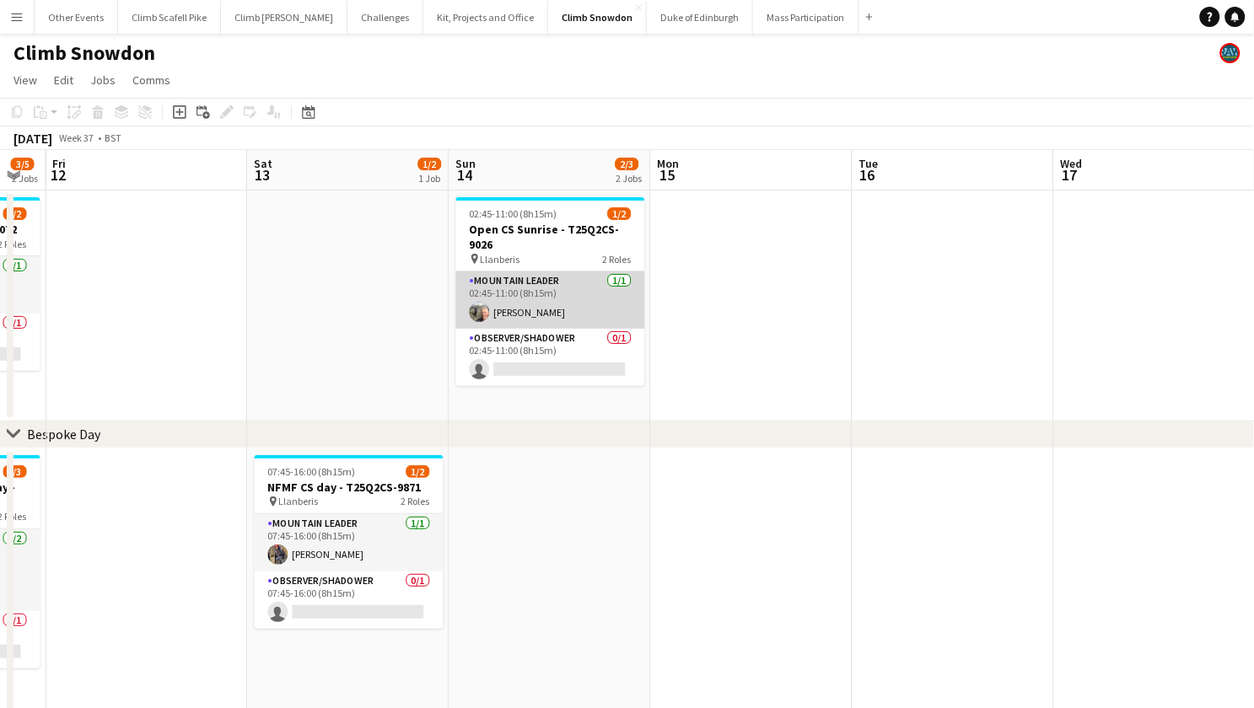
click at [600, 316] on app-card-role "Mountain Leader [DATE] 02:45-11:00 (8h15m) [PERSON_NAME]" at bounding box center [550, 300] width 189 height 57
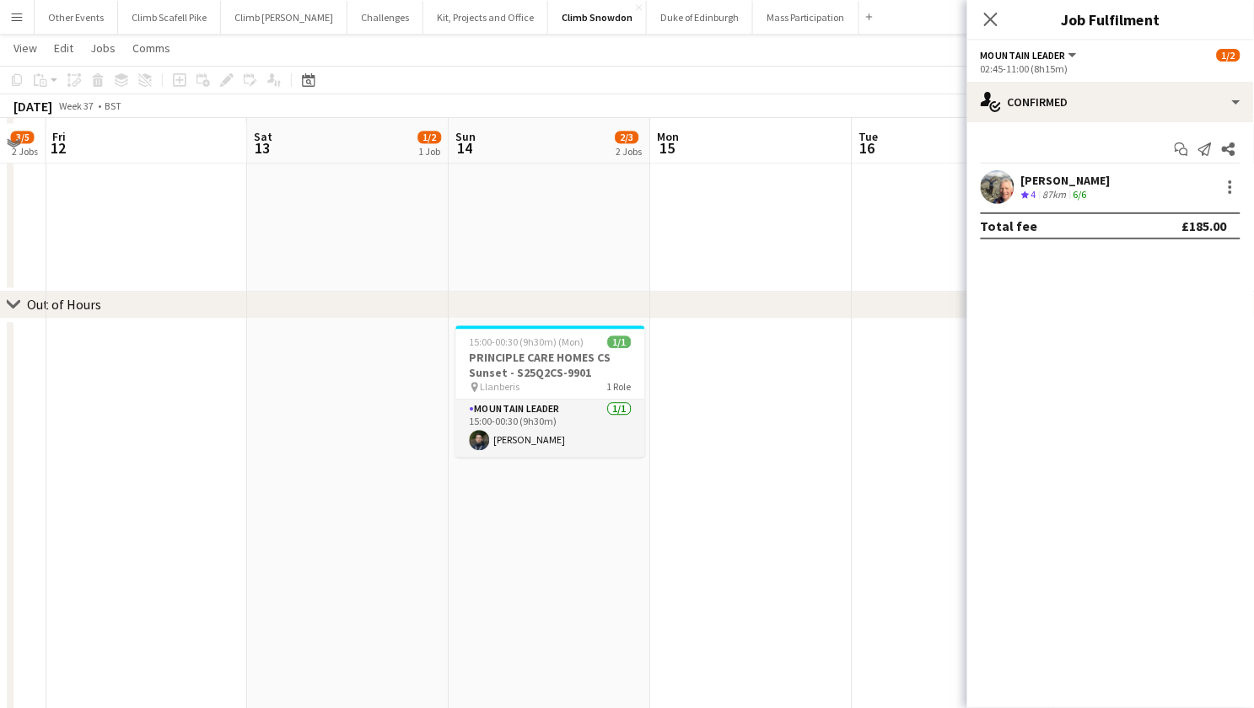
scroll to position [901, 0]
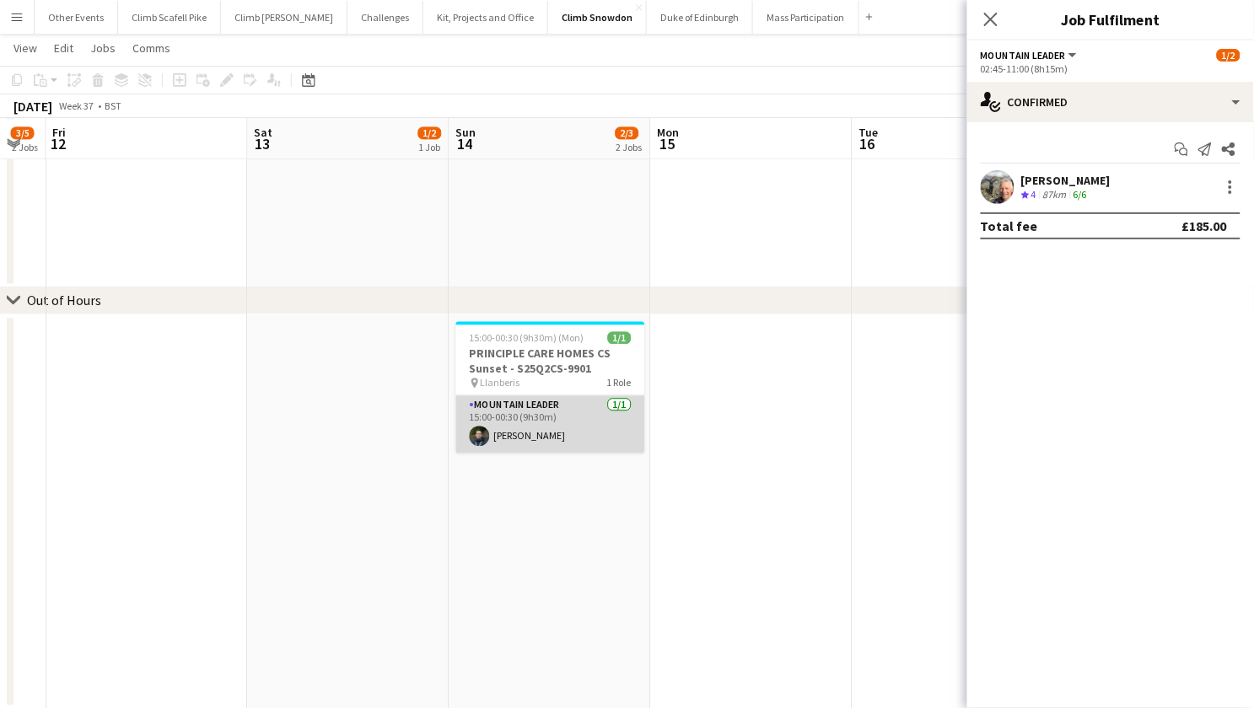
click at [563, 430] on app-card-role "Mountain Leader [DATE] 15:00-00:30 (9h30m) [PERSON_NAME]" at bounding box center [550, 424] width 189 height 57
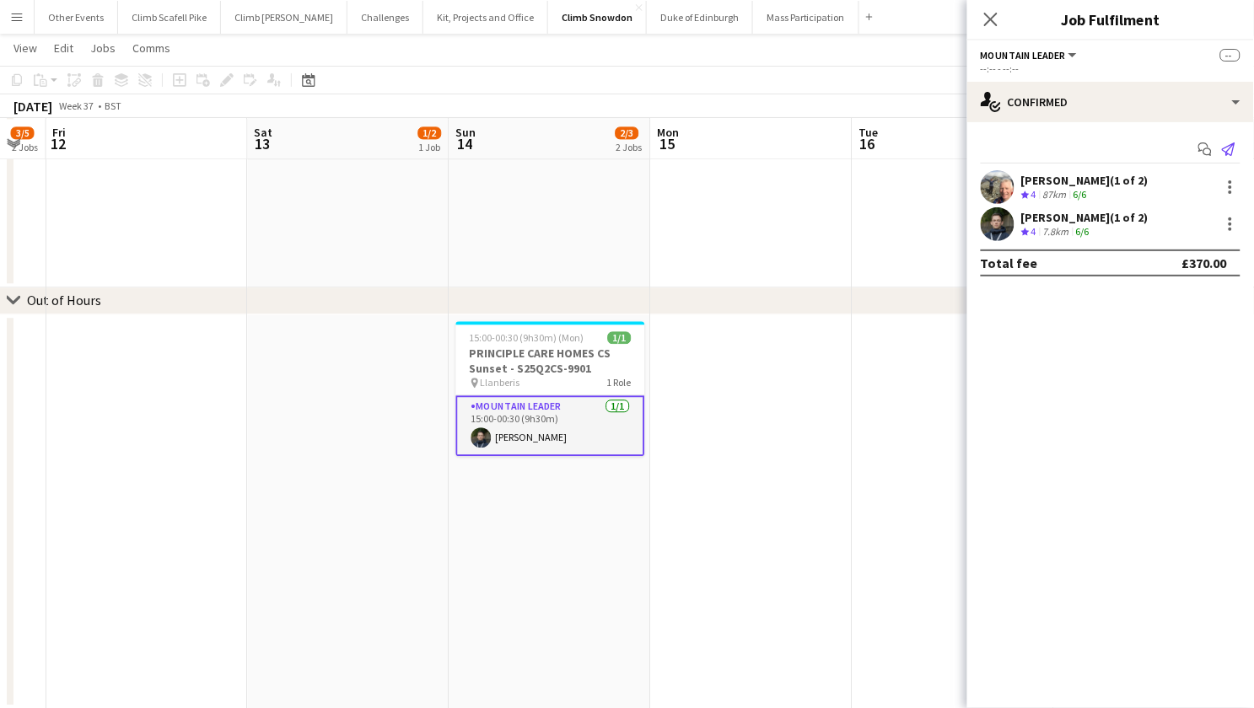
click at [1233, 148] on icon "Send notification" at bounding box center [1228, 149] width 13 height 13
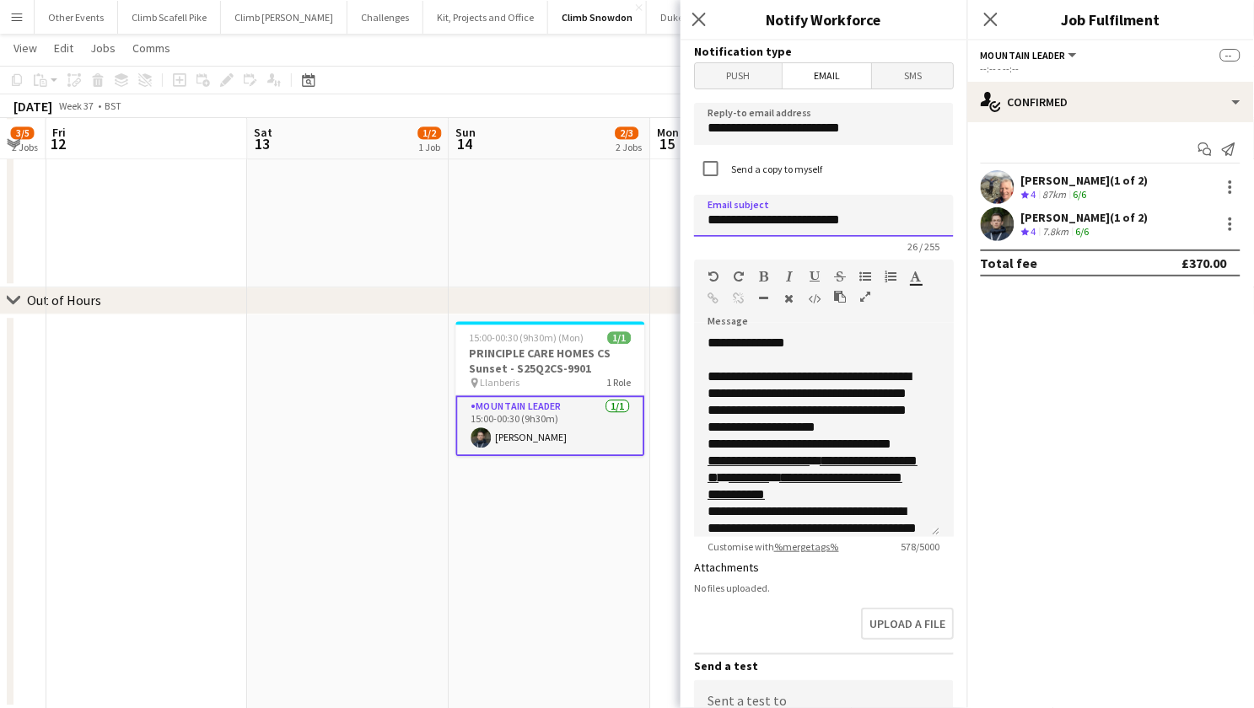
drag, startPoint x: 845, startPoint y: 222, endPoint x: 802, endPoint y: 221, distance: 43.0
click at [802, 221] on input "**********" at bounding box center [824, 216] width 260 height 42
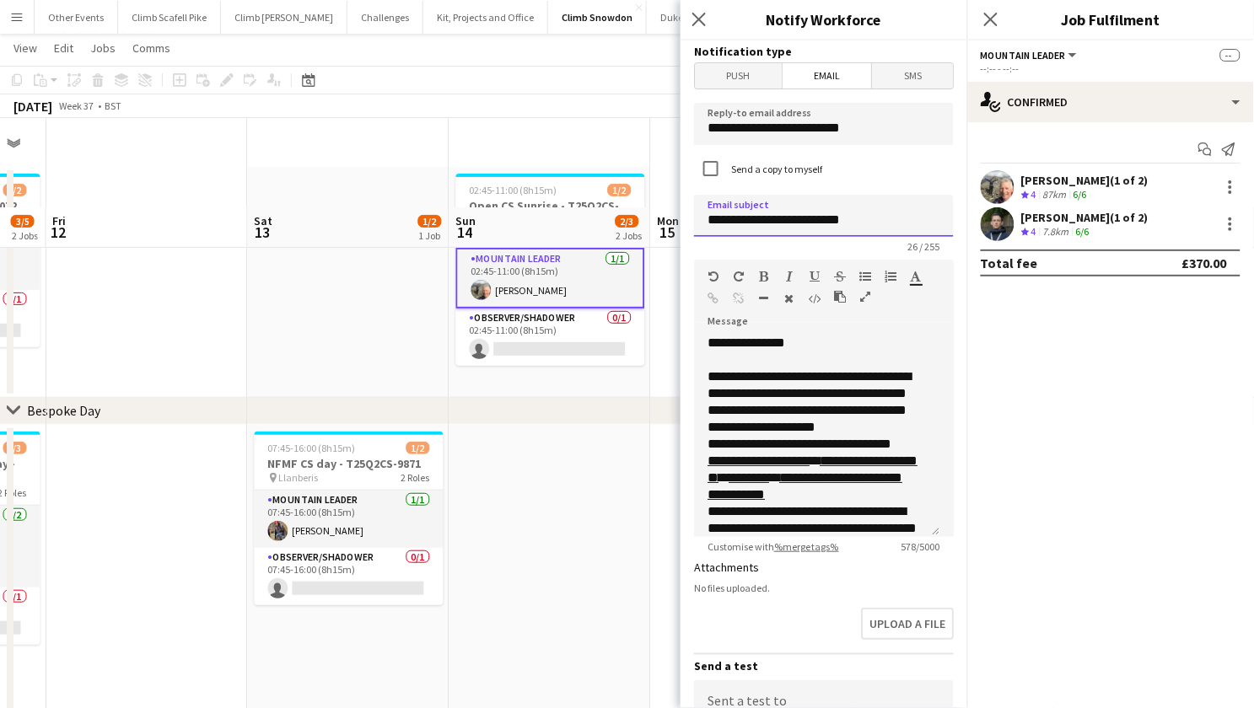
scroll to position [0, 0]
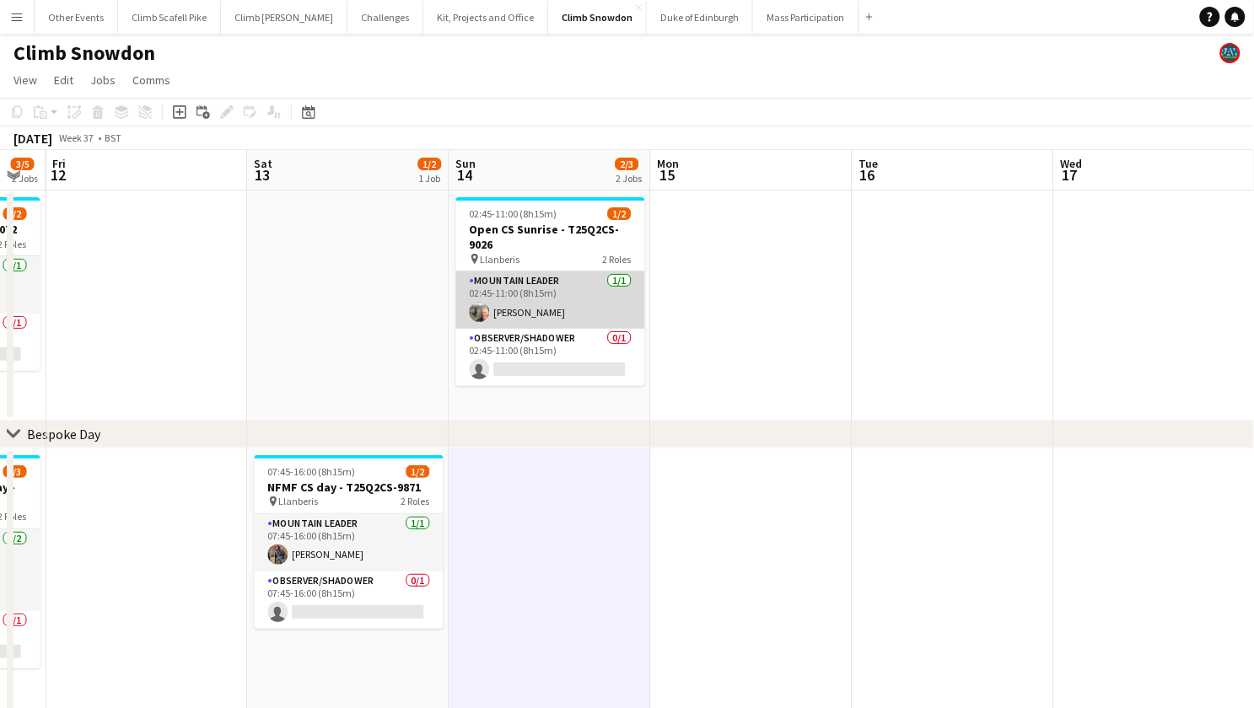
click at [539, 293] on app-card-role "Mountain Leader [DATE] 02:45-11:00 (8h15m) [PERSON_NAME]" at bounding box center [550, 300] width 189 height 57
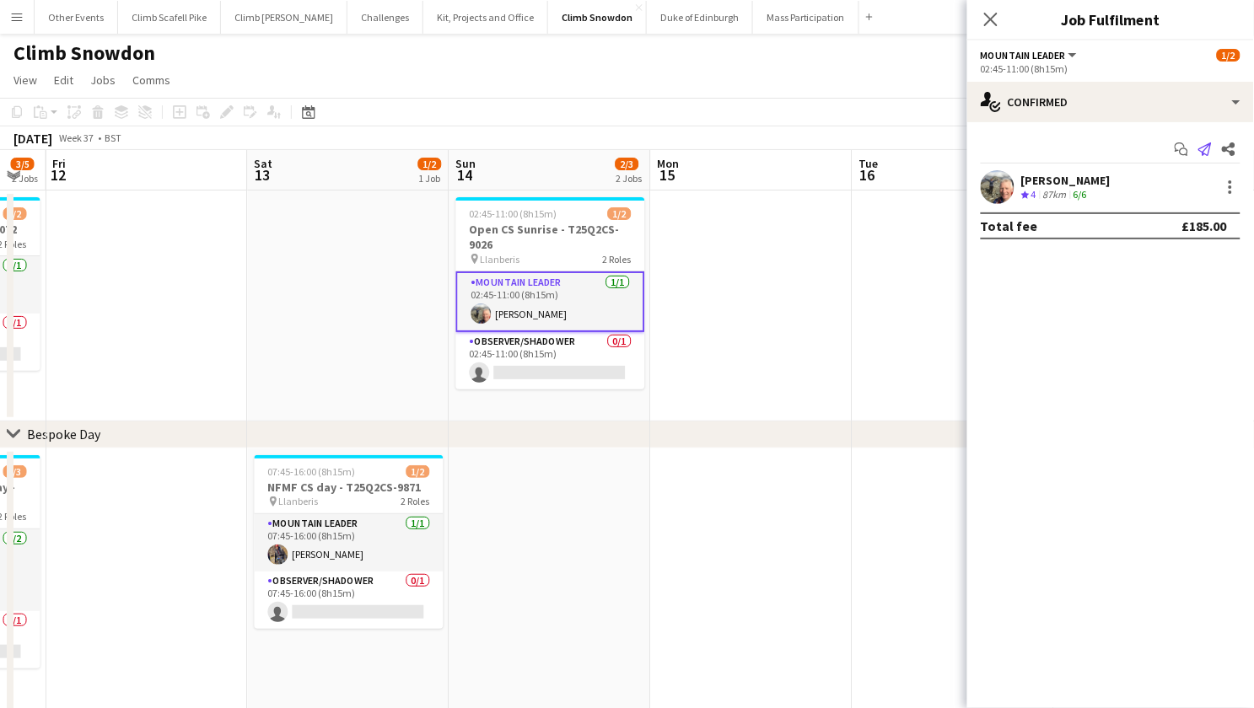
click at [1204, 146] on icon at bounding box center [1204, 149] width 13 height 13
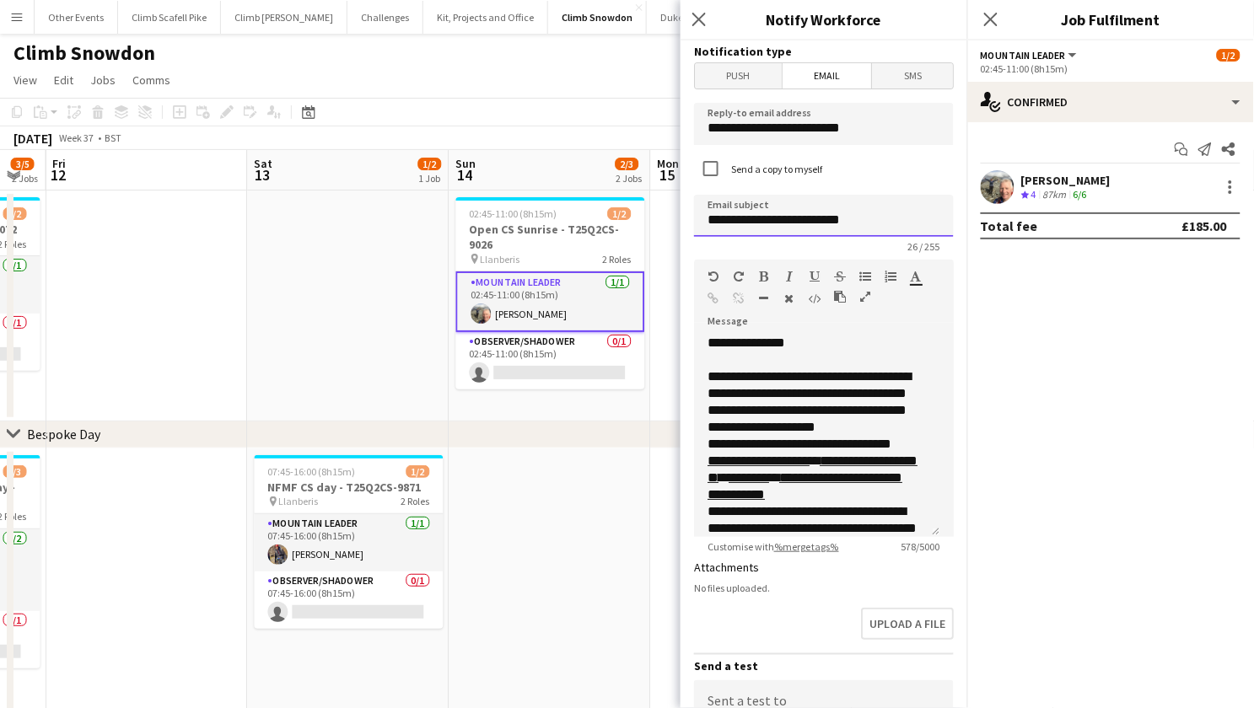
click at [801, 218] on input "**********" at bounding box center [824, 216] width 260 height 42
click at [898, 223] on input "**********" at bounding box center [824, 216] width 260 height 42
click at [923, 218] on input "**********" at bounding box center [816, 215] width 245 height 41
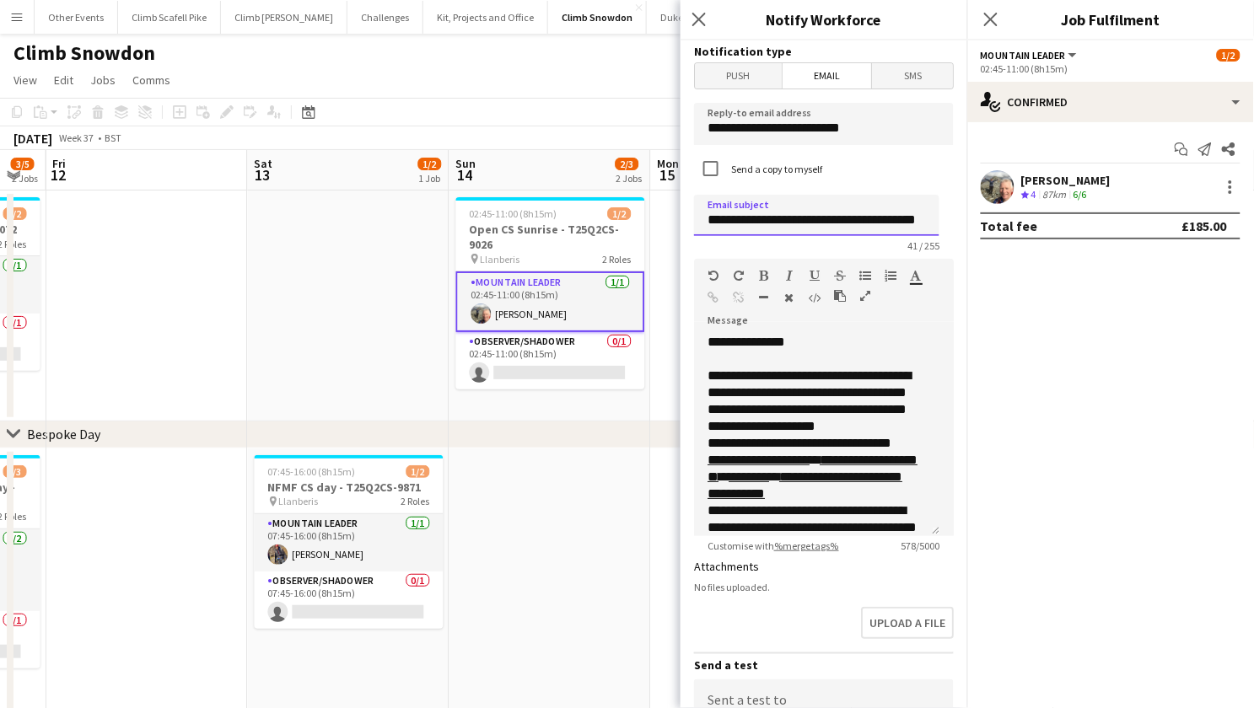
click at [905, 220] on input "**********" at bounding box center [816, 215] width 245 height 41
click at [902, 220] on input "**********" at bounding box center [816, 215] width 245 height 41
click at [923, 220] on input "**********" at bounding box center [816, 215] width 245 height 41
type input "**********"
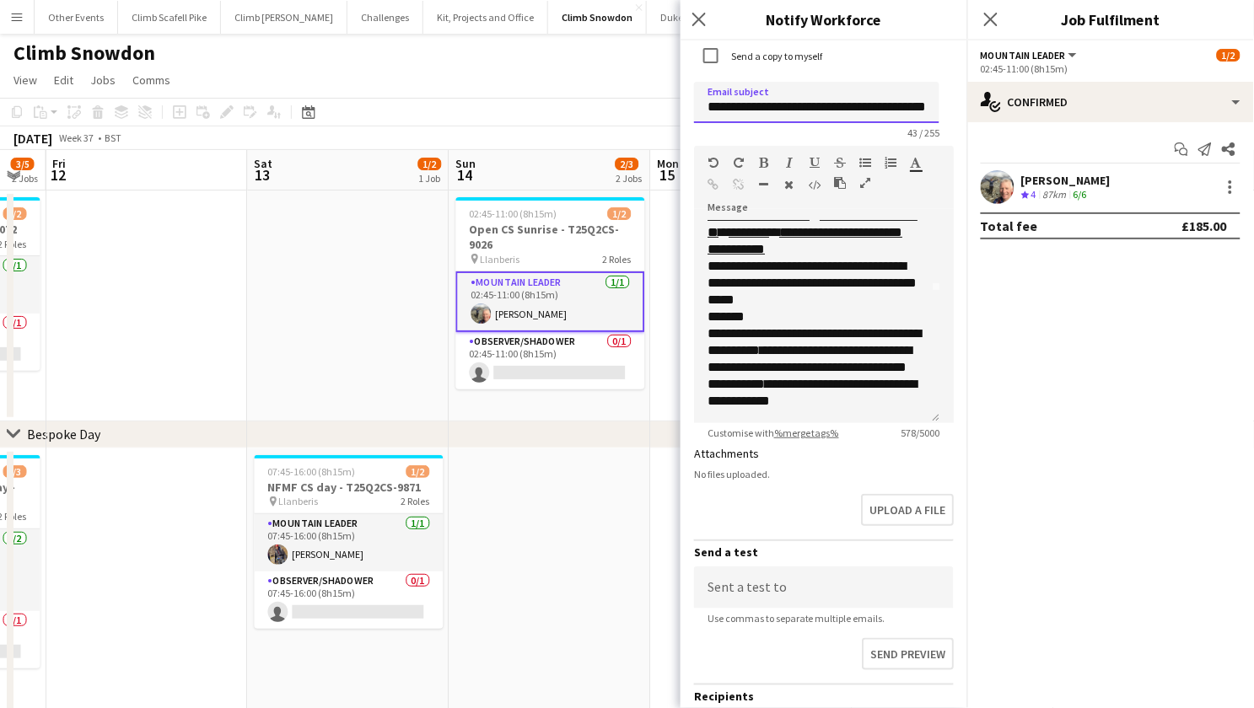
scroll to position [262, 0]
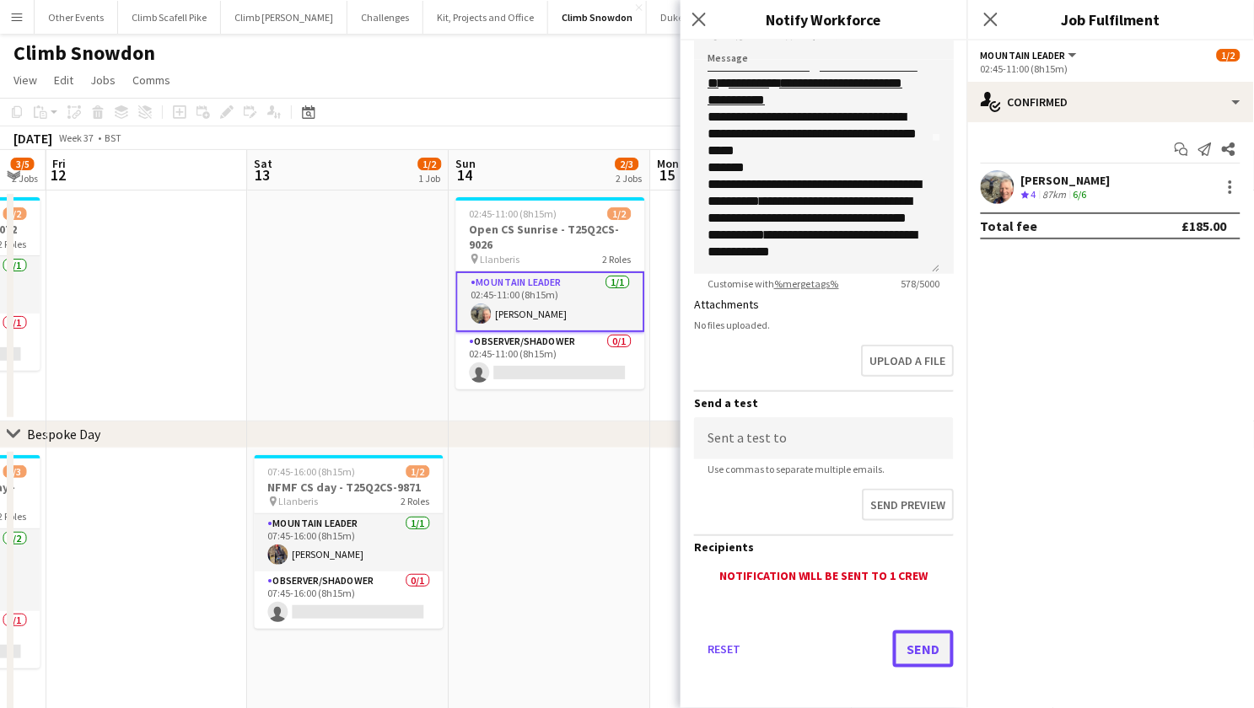
click at [906, 652] on button "Send" at bounding box center [923, 649] width 61 height 37
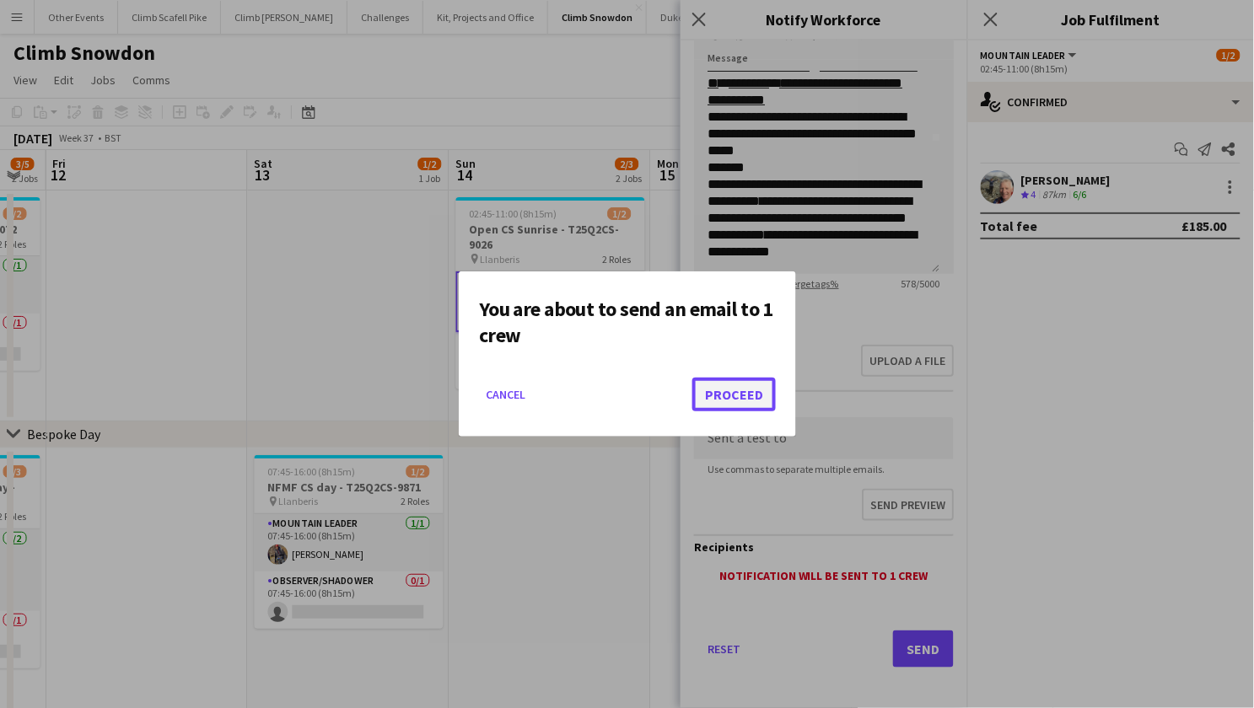
click at [745, 401] on button "Proceed" at bounding box center [733, 395] width 83 height 34
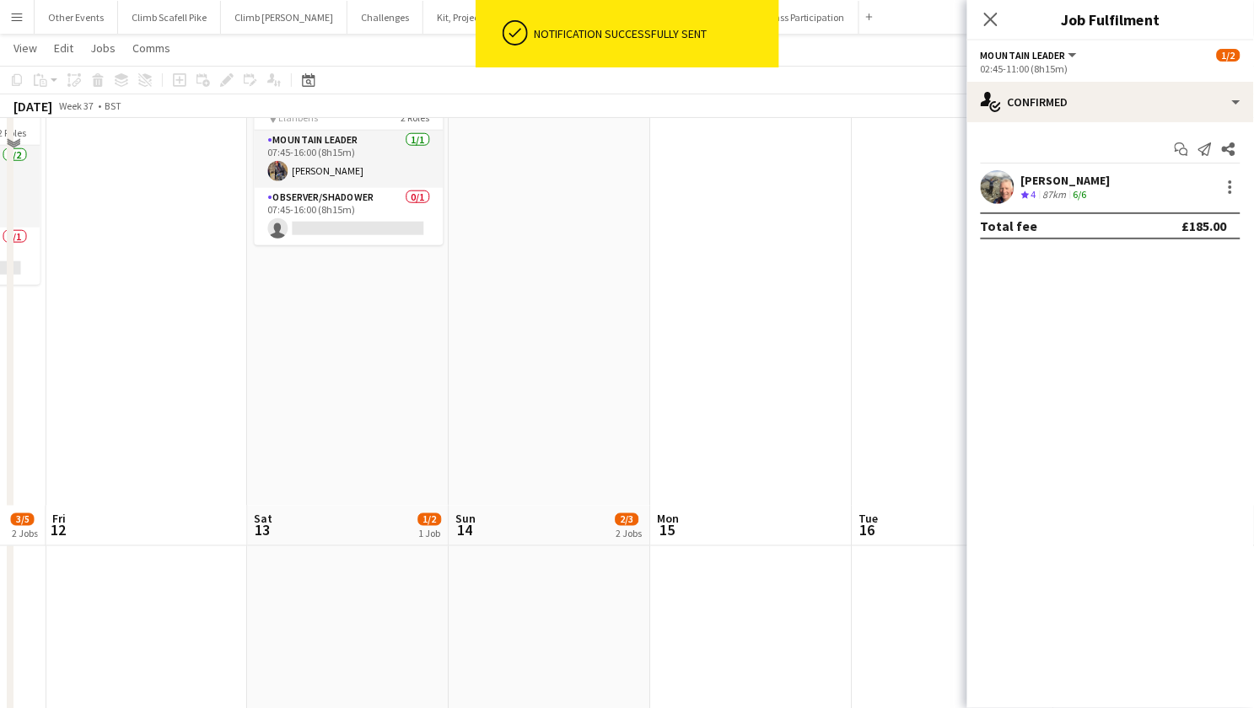
scroll to position [0, 0]
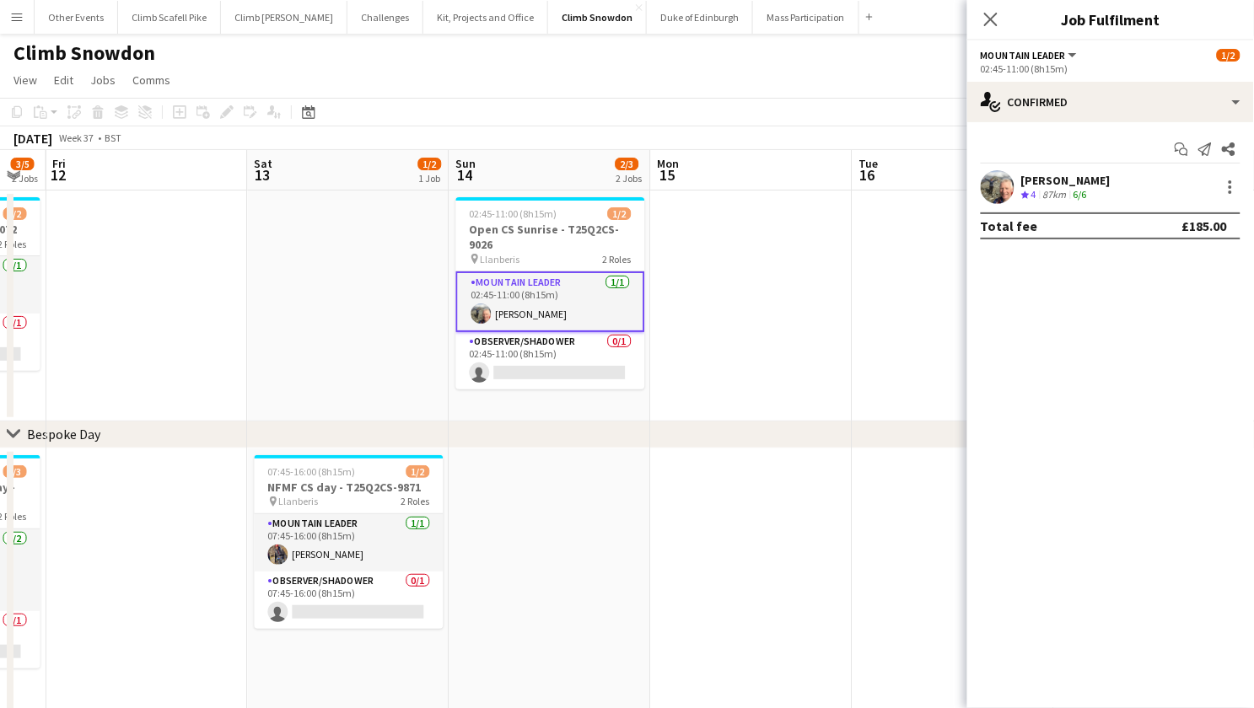
click at [751, 336] on app-date-cell at bounding box center [752, 306] width 202 height 231
